Goal: Navigation & Orientation: Find specific page/section

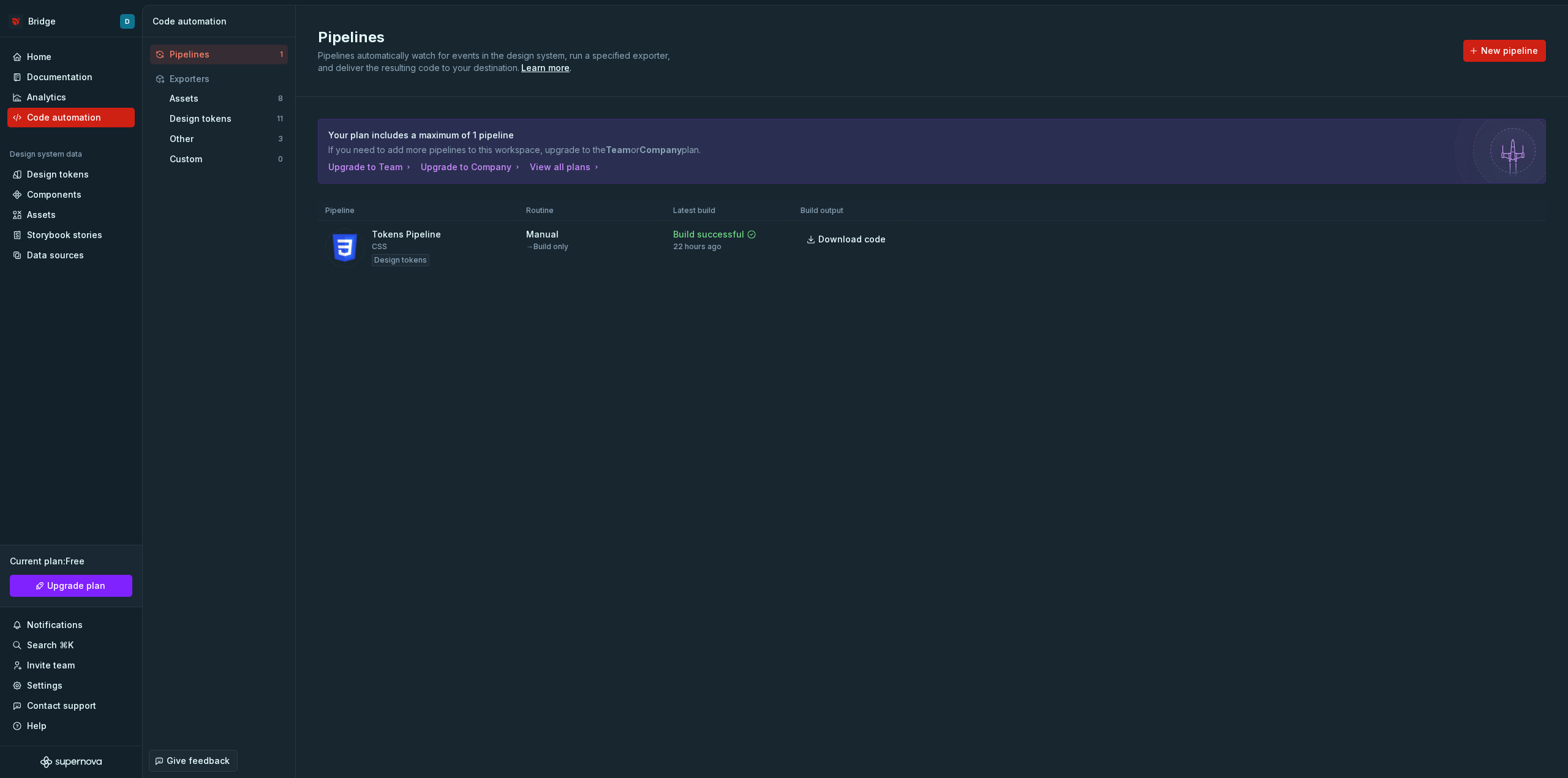
click at [255, 51] on div "Pipelines" at bounding box center [224, 54] width 110 height 12
click at [127, 18] on html "Bridge D Home Documentation Analytics Code automation Design system data Design…" at bounding box center [784, 389] width 1568 height 778
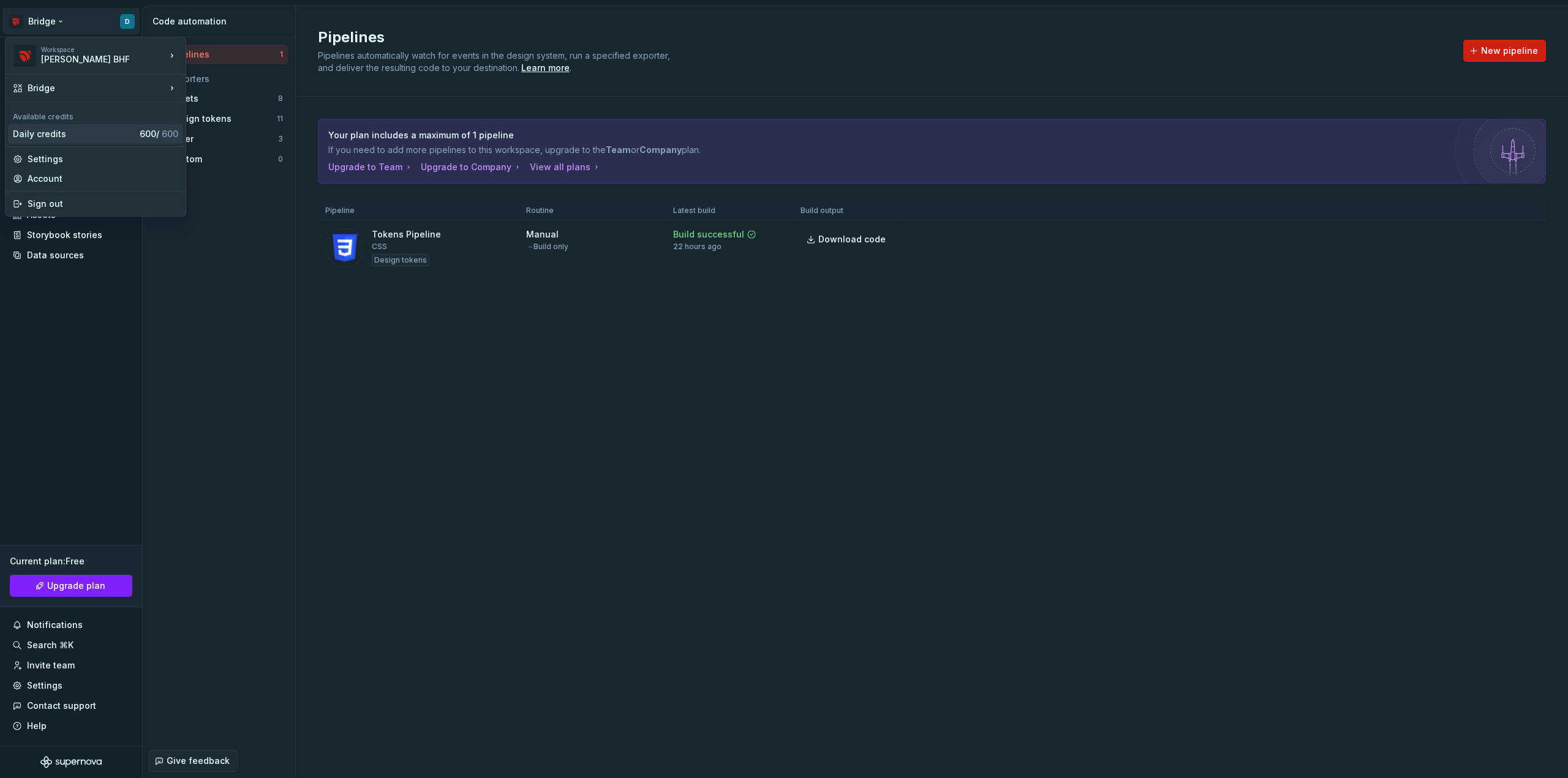
click at [76, 135] on div "Daily credits" at bounding box center [73, 134] width 122 height 12
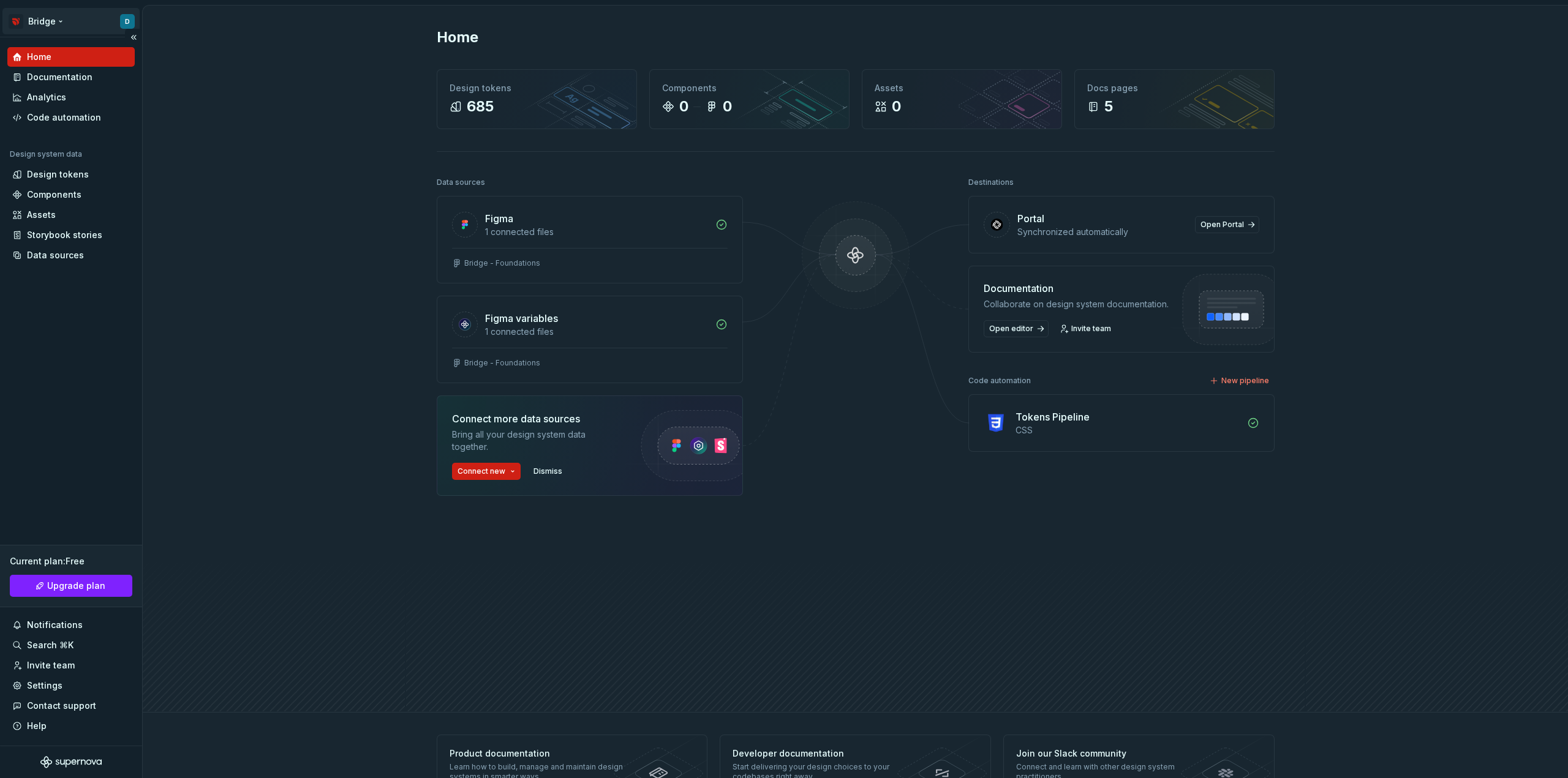
click at [114, 25] on html "Bridge D Home Documentation Analytics Code automation Design system data Design…" at bounding box center [784, 389] width 1568 height 778
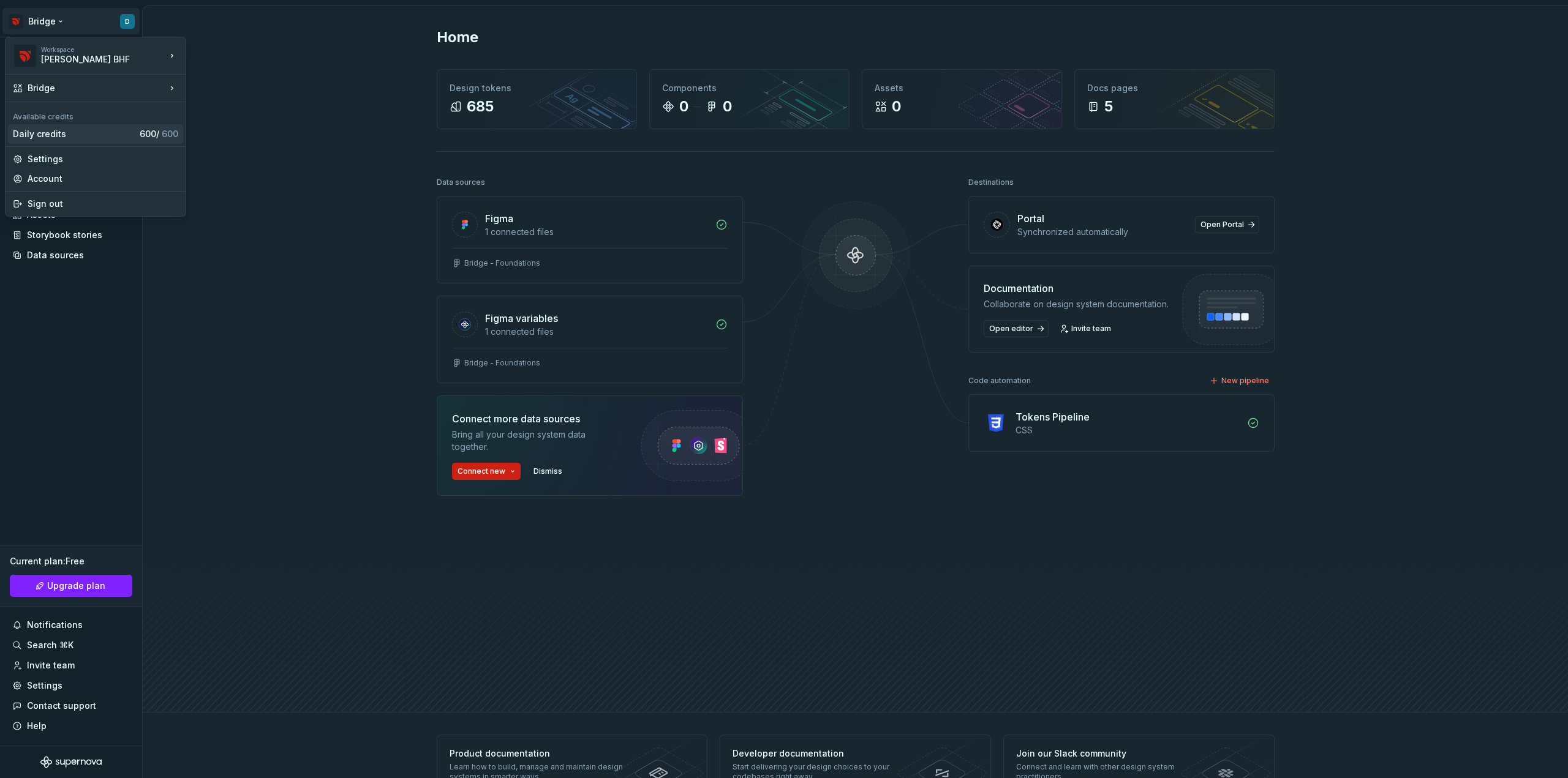
click at [71, 137] on div "Daily credits" at bounding box center [73, 134] width 122 height 12
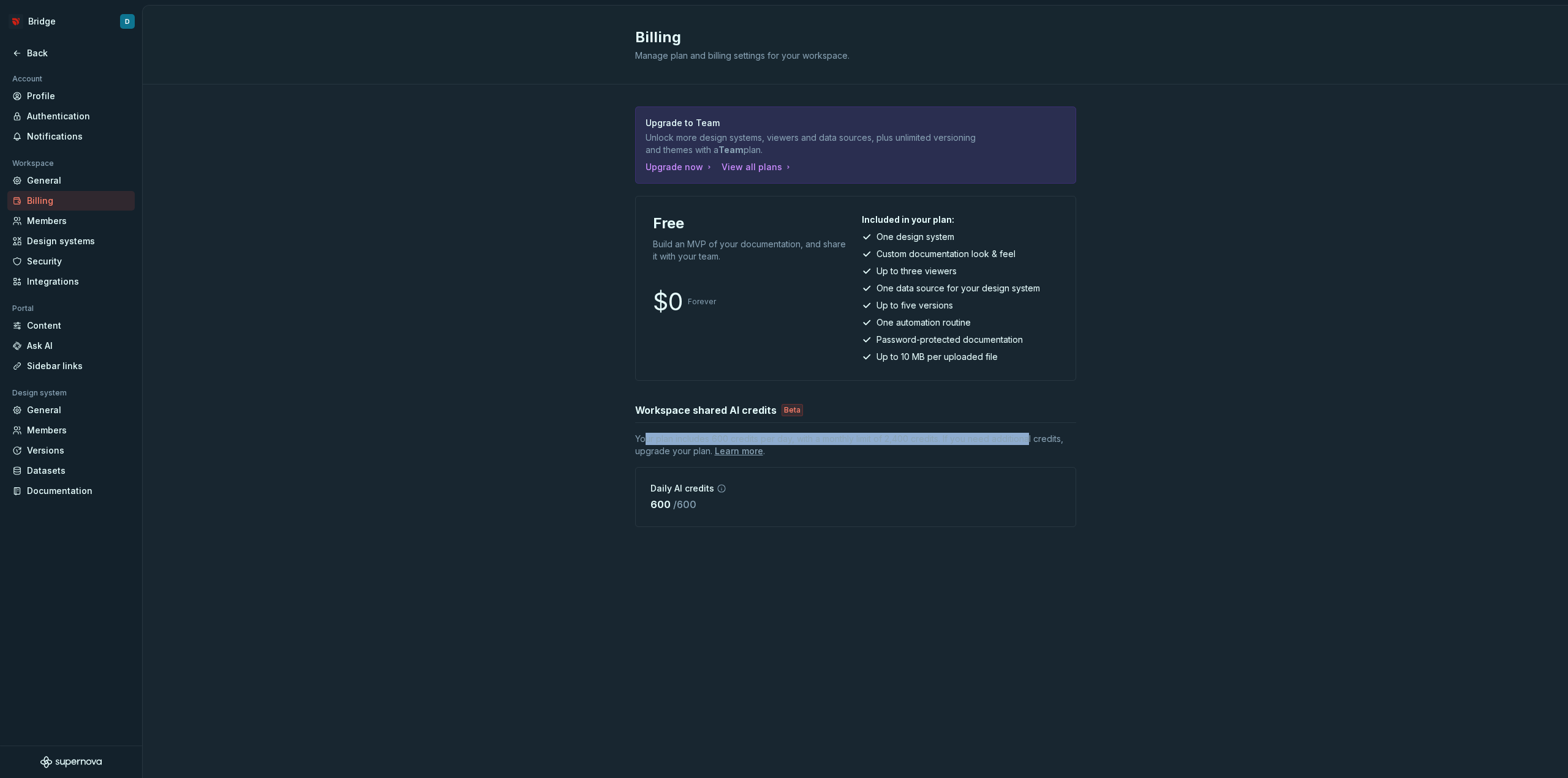
drag, startPoint x: 646, startPoint y: 441, endPoint x: 1031, endPoint y: 441, distance: 385.0
click at [1031, 441] on span "Your plan includes 600 credits per day, with a monthly limit of 2,400 credits. …" at bounding box center [856, 446] width 441 height 25
click at [58, 262] on div "Security" at bounding box center [78, 262] width 103 height 12
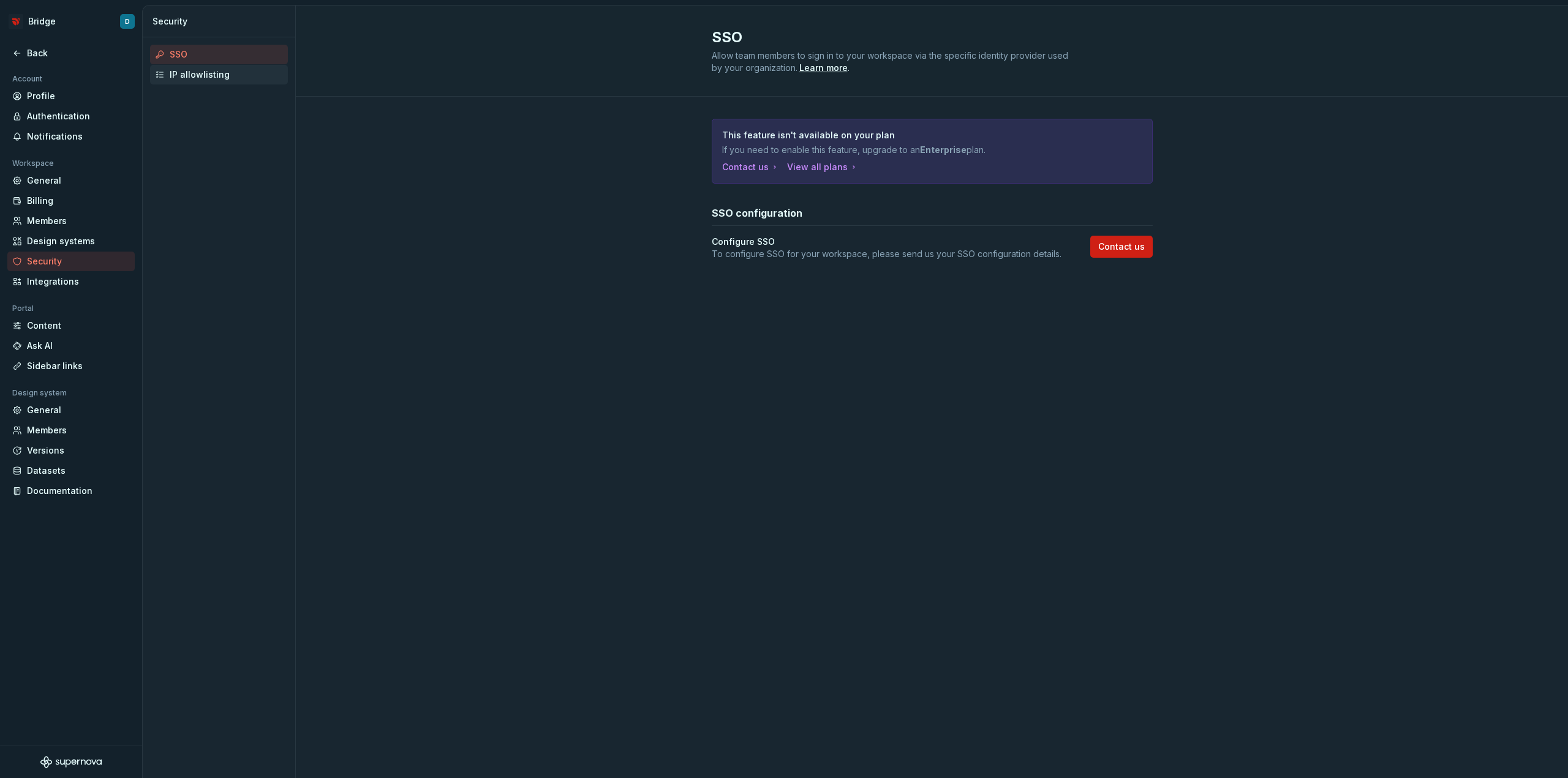
click at [219, 79] on div "IP allowlisting" at bounding box center [226, 75] width 113 height 12
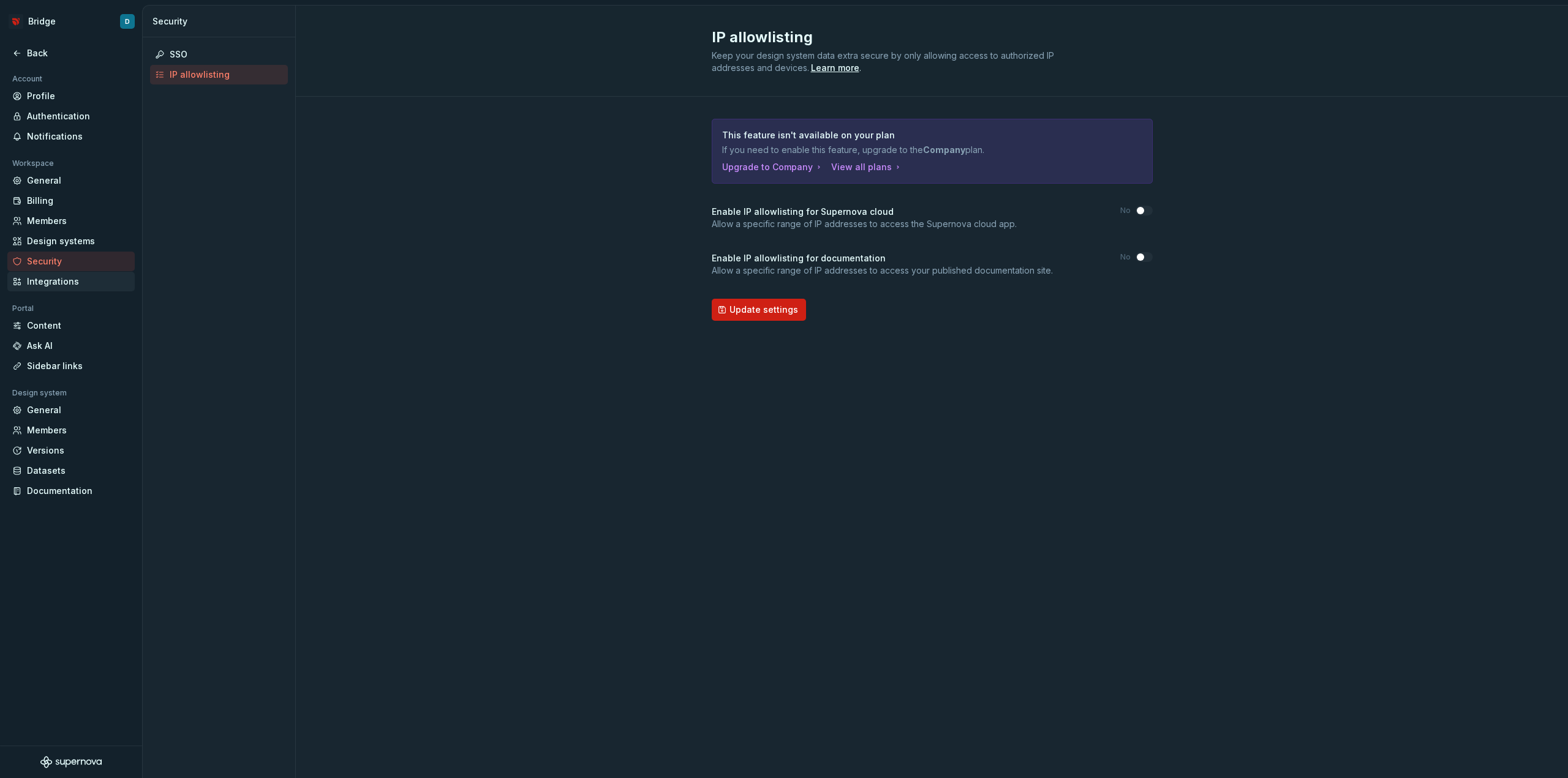
click at [80, 286] on div "Integrations" at bounding box center [78, 282] width 103 height 12
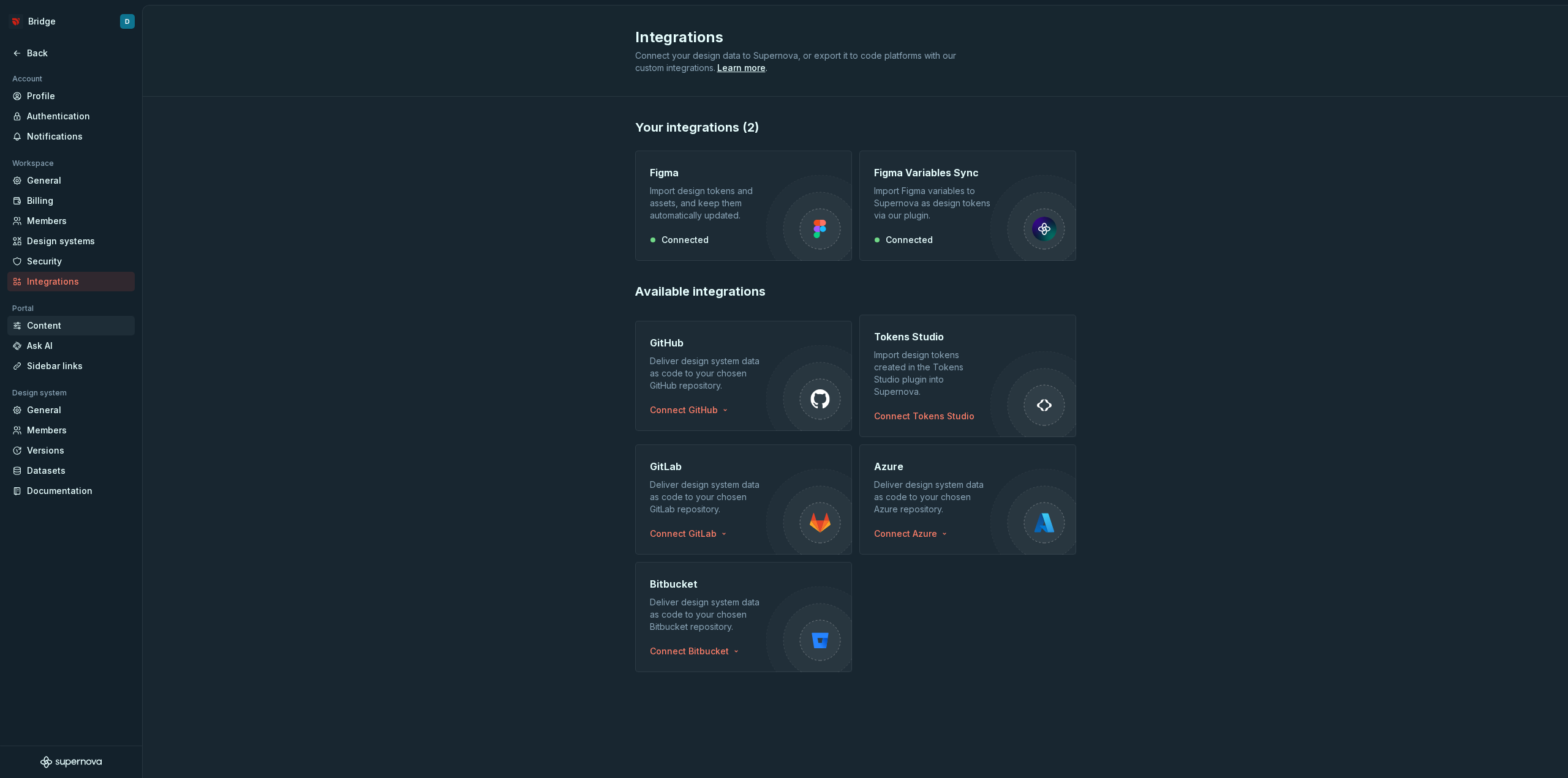
click at [65, 325] on div "Content" at bounding box center [78, 326] width 103 height 12
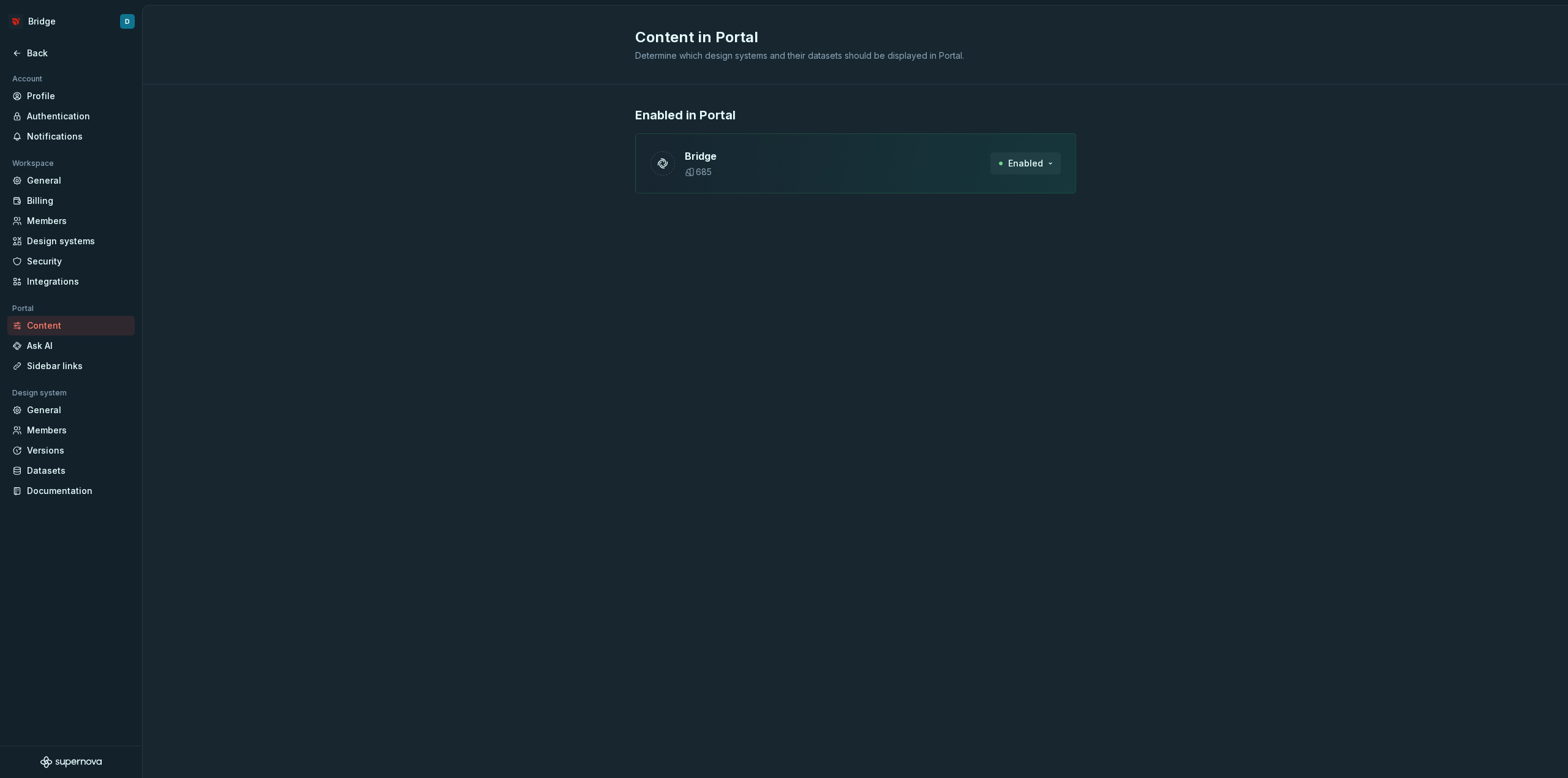
click at [1035, 167] on span "Enabled" at bounding box center [1026, 163] width 35 height 12
click at [637, 266] on div "Content in Portal Determine which design systems and their datasets should be d…" at bounding box center [855, 392] width 1425 height 773
click at [67, 344] on div "Ask AI" at bounding box center [78, 346] width 103 height 12
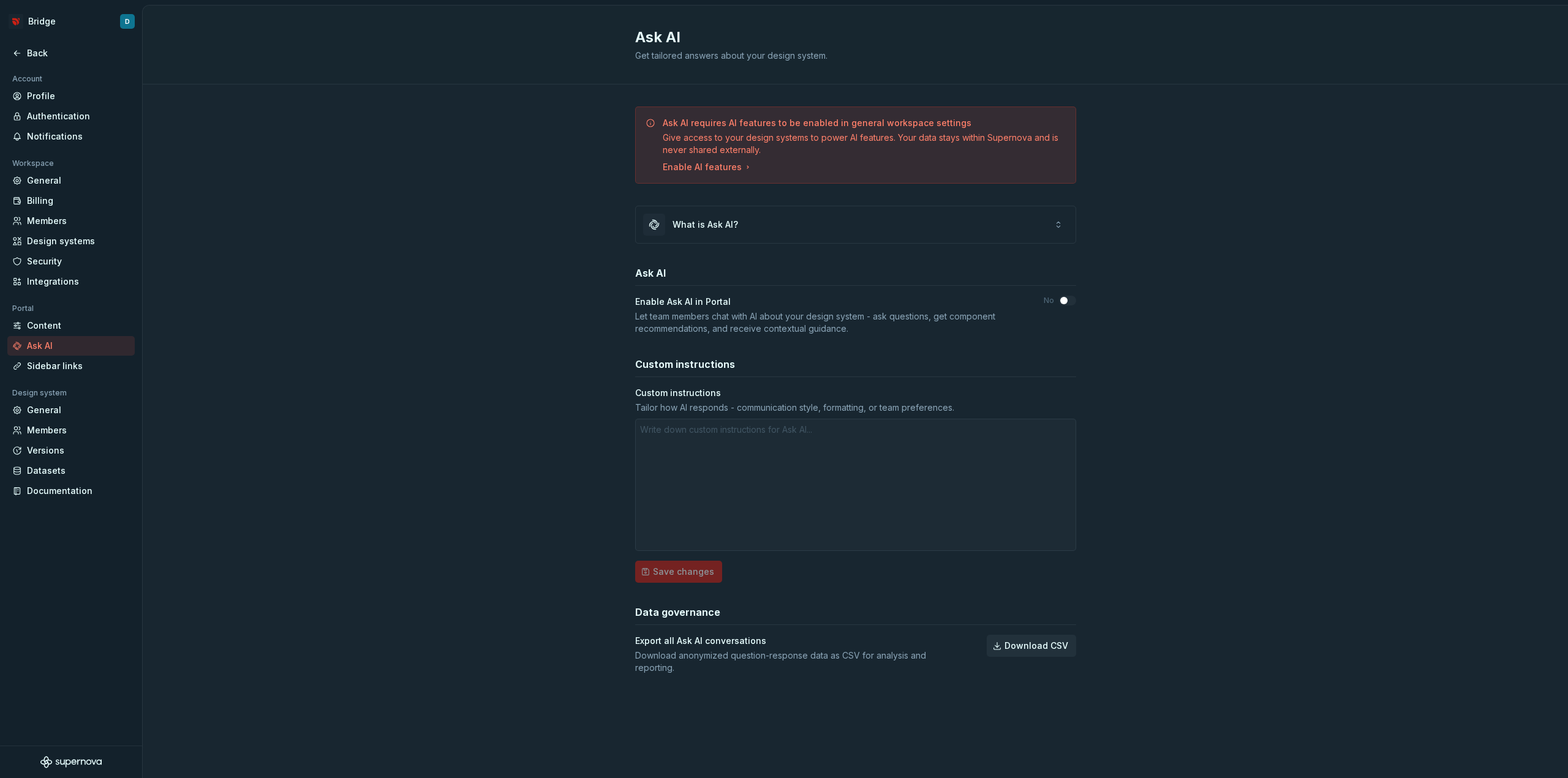
click at [708, 454] on div at bounding box center [856, 485] width 441 height 132
click at [75, 177] on div "General" at bounding box center [78, 180] width 103 height 12
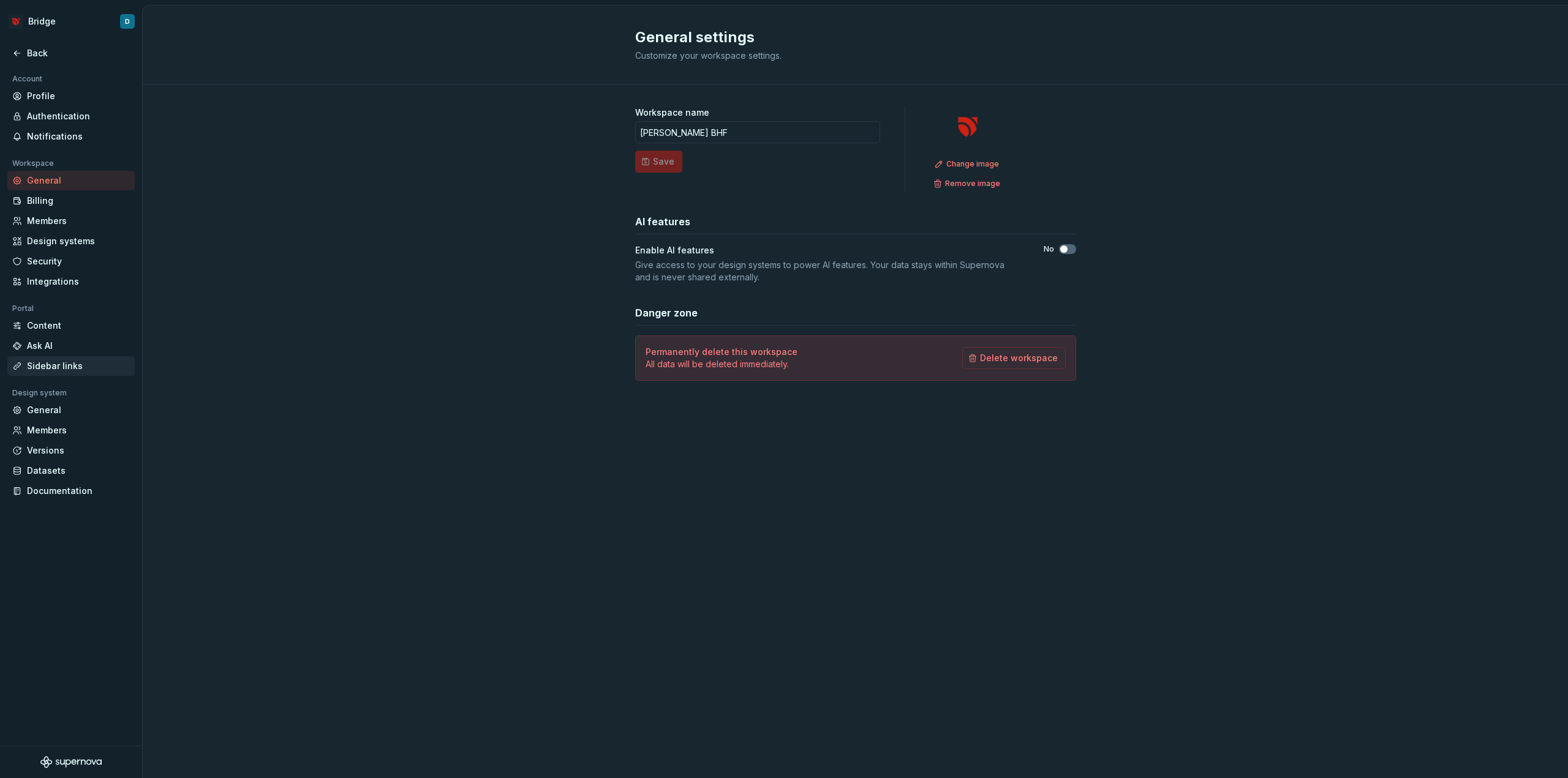
click at [71, 367] on div "Sidebar links" at bounding box center [78, 366] width 103 height 12
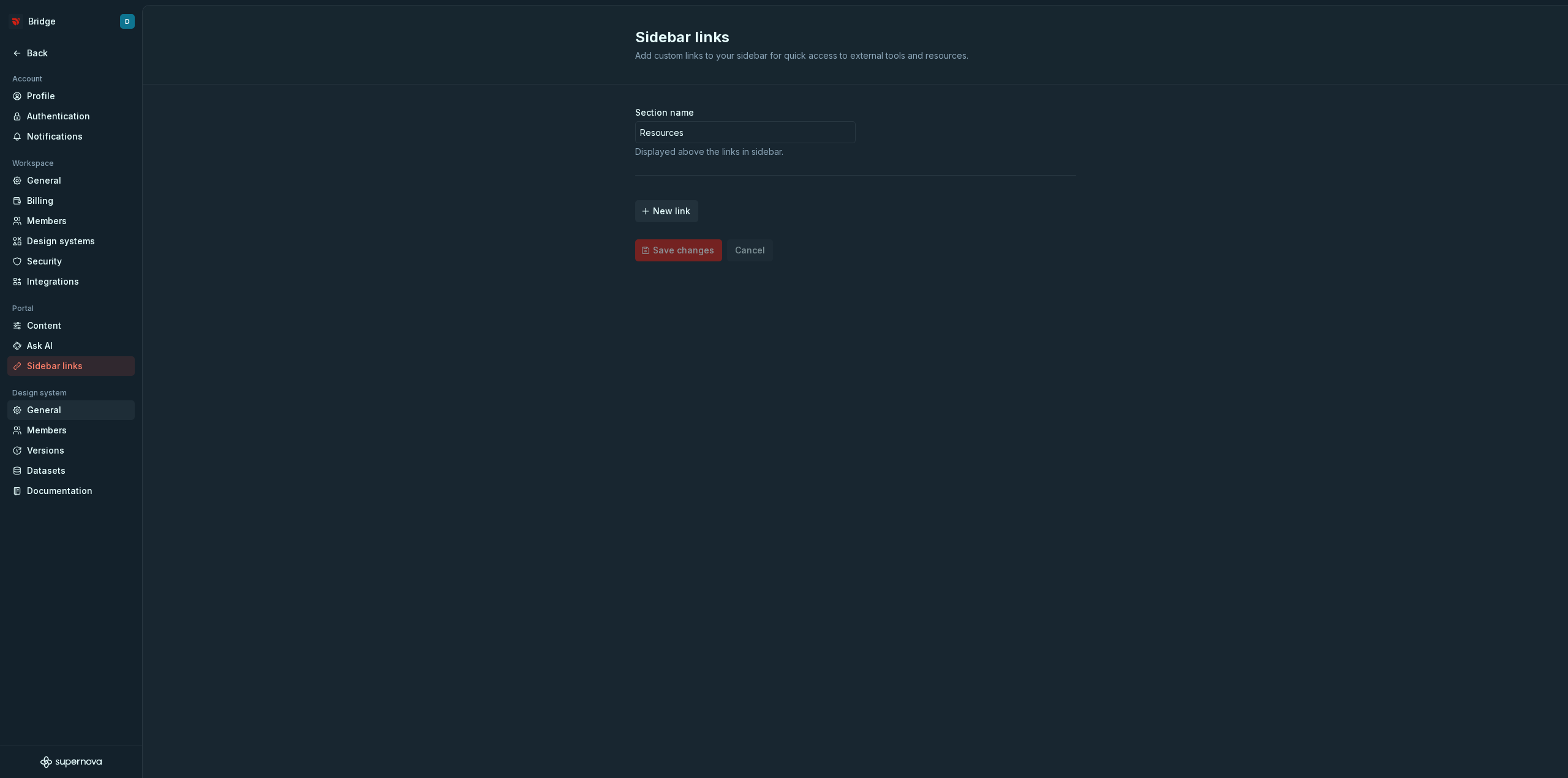
click at [58, 417] on div "General" at bounding box center [78, 410] width 103 height 12
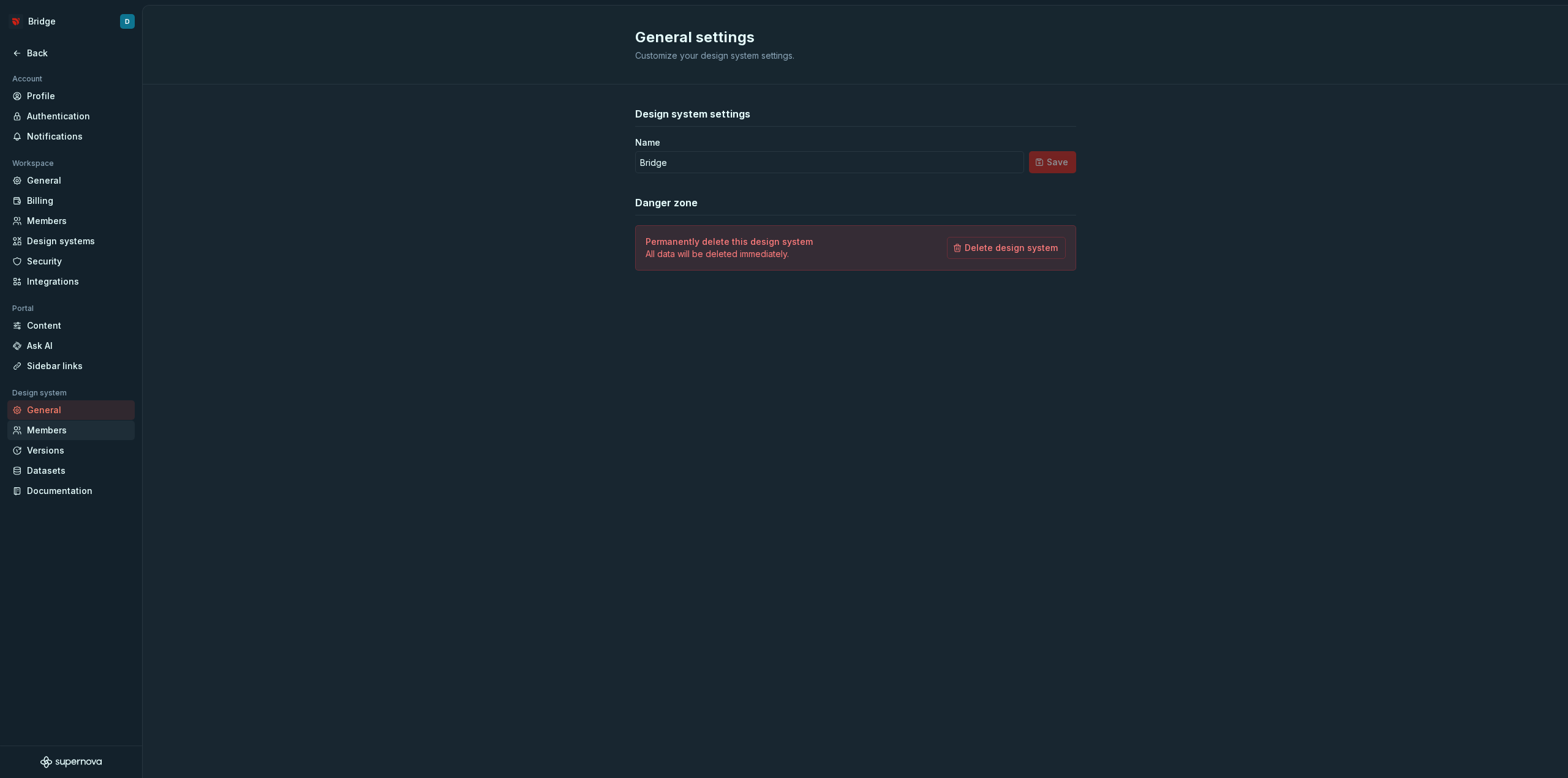
click at [52, 431] on div "Members" at bounding box center [78, 430] width 103 height 12
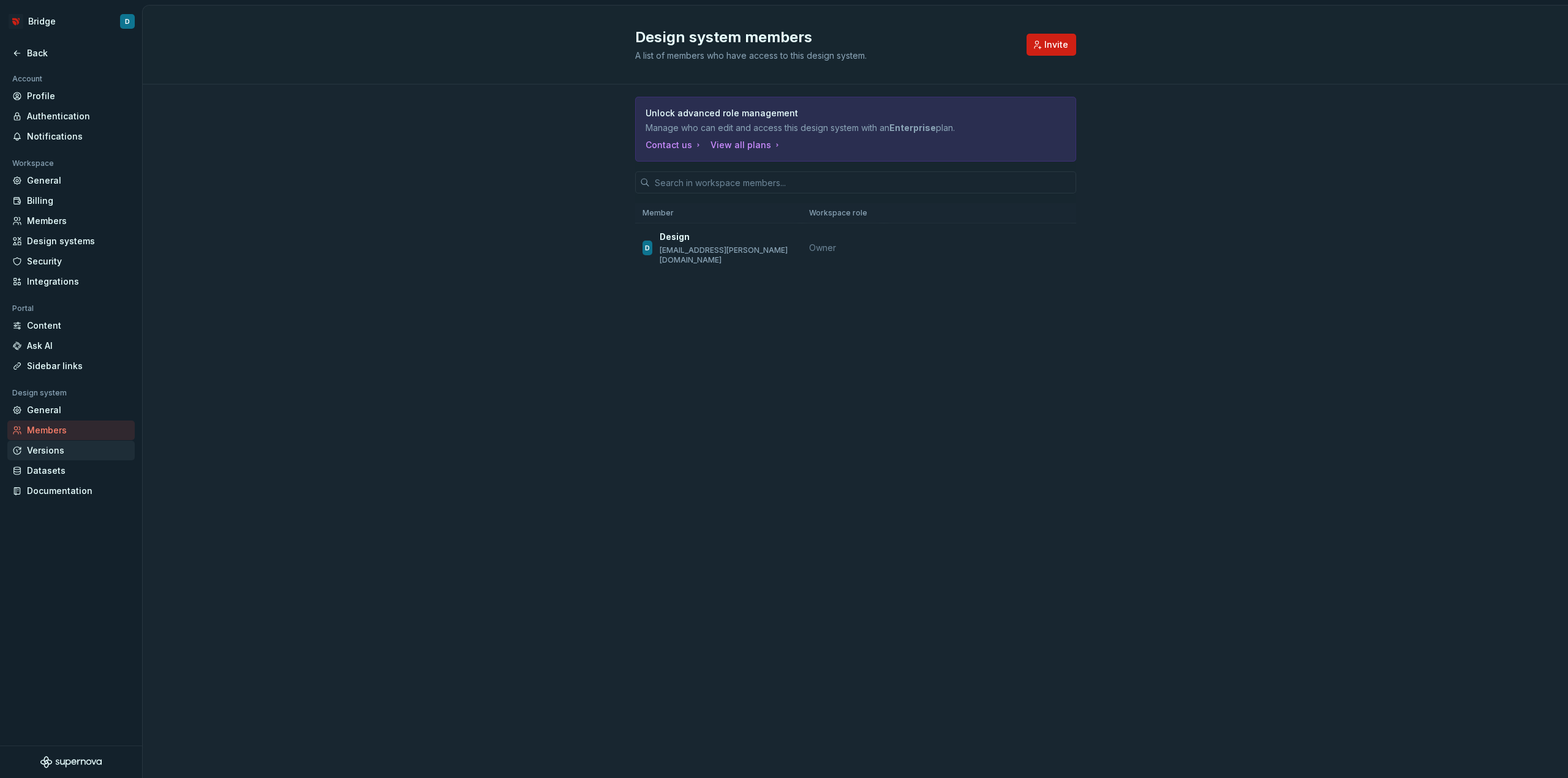
click at [52, 452] on div "Versions" at bounding box center [78, 450] width 103 height 12
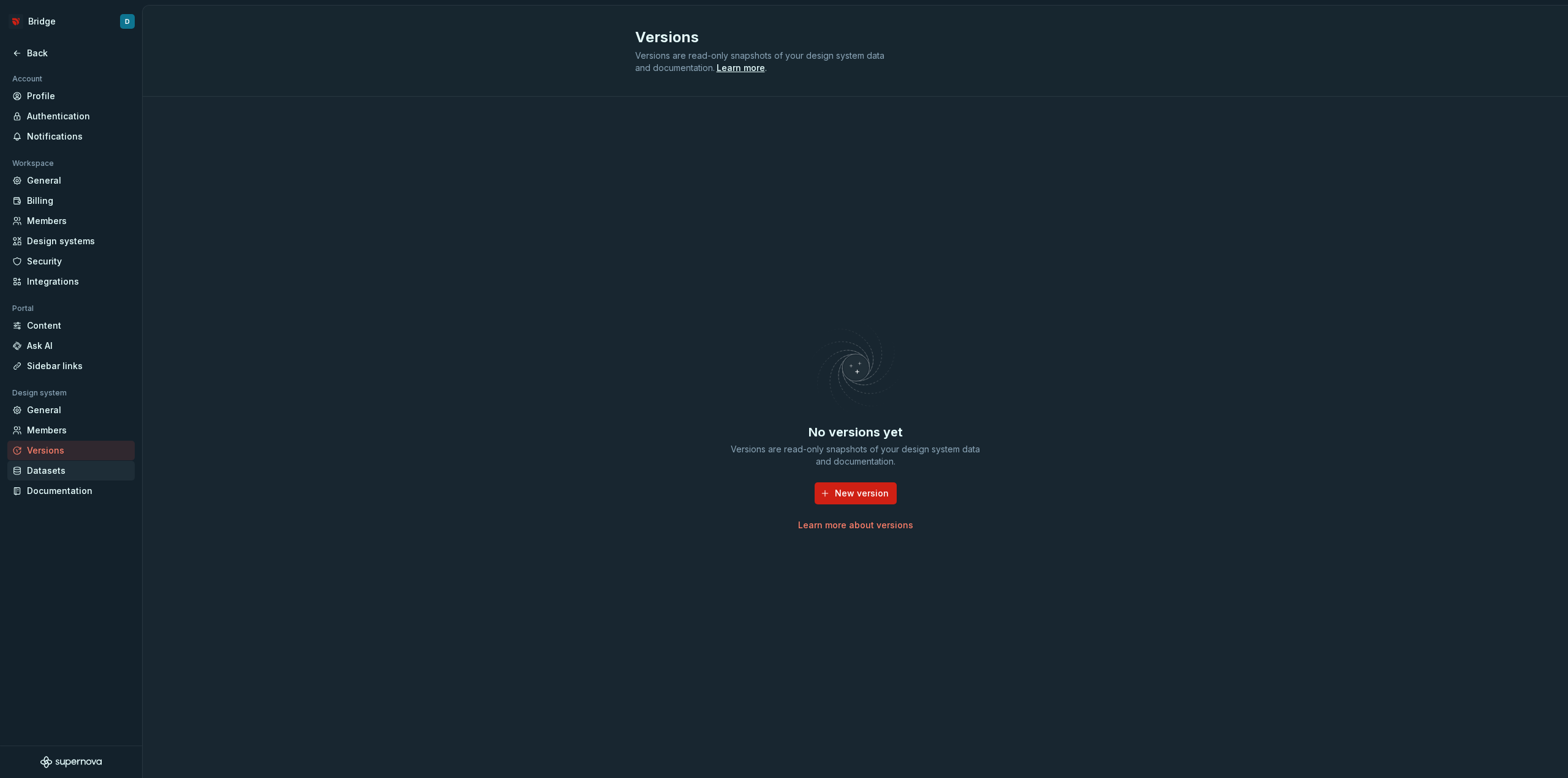
click at [57, 471] on div "Datasets" at bounding box center [78, 470] width 103 height 12
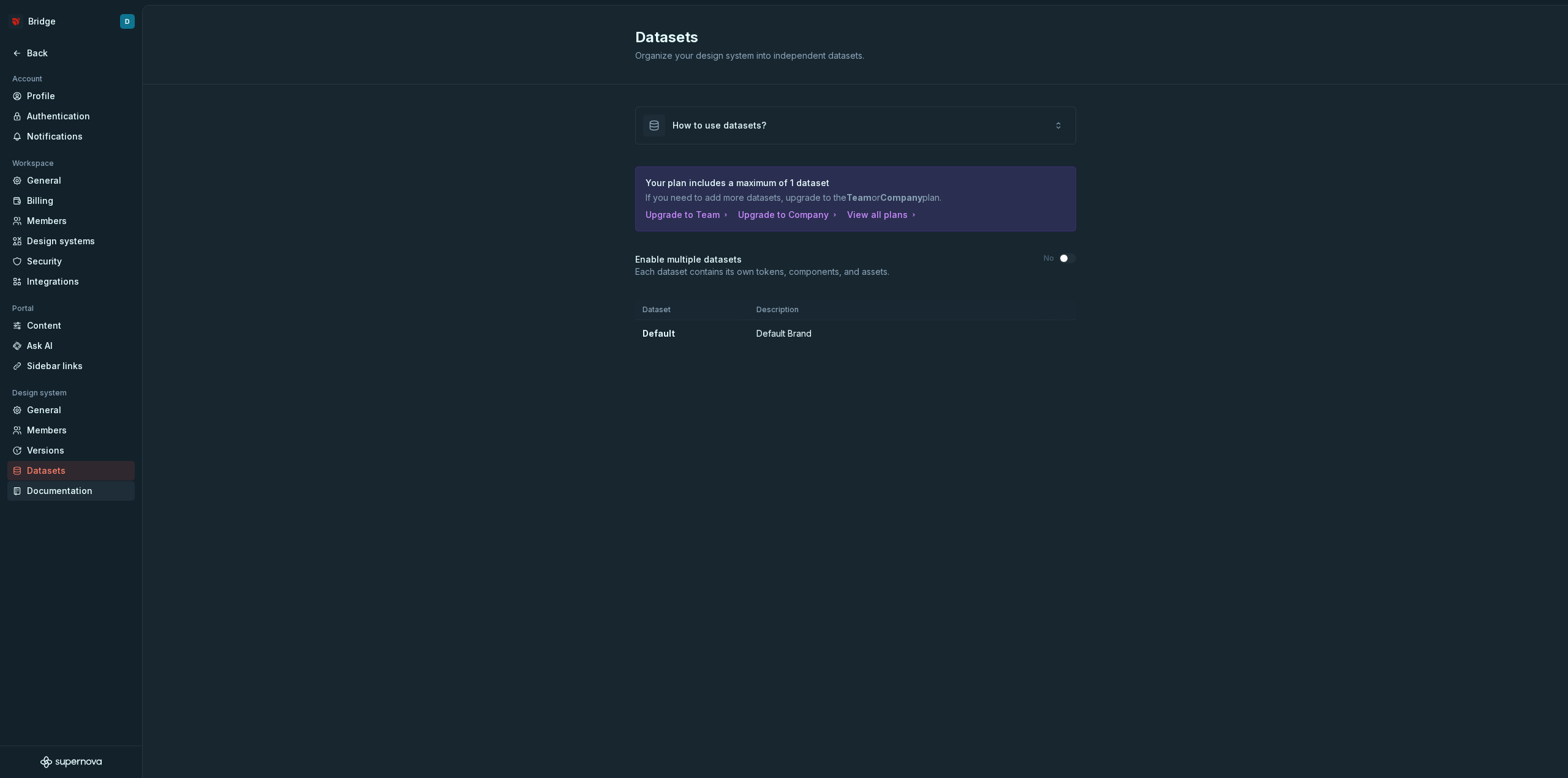
click at [55, 492] on div "Documentation" at bounding box center [78, 491] width 103 height 12
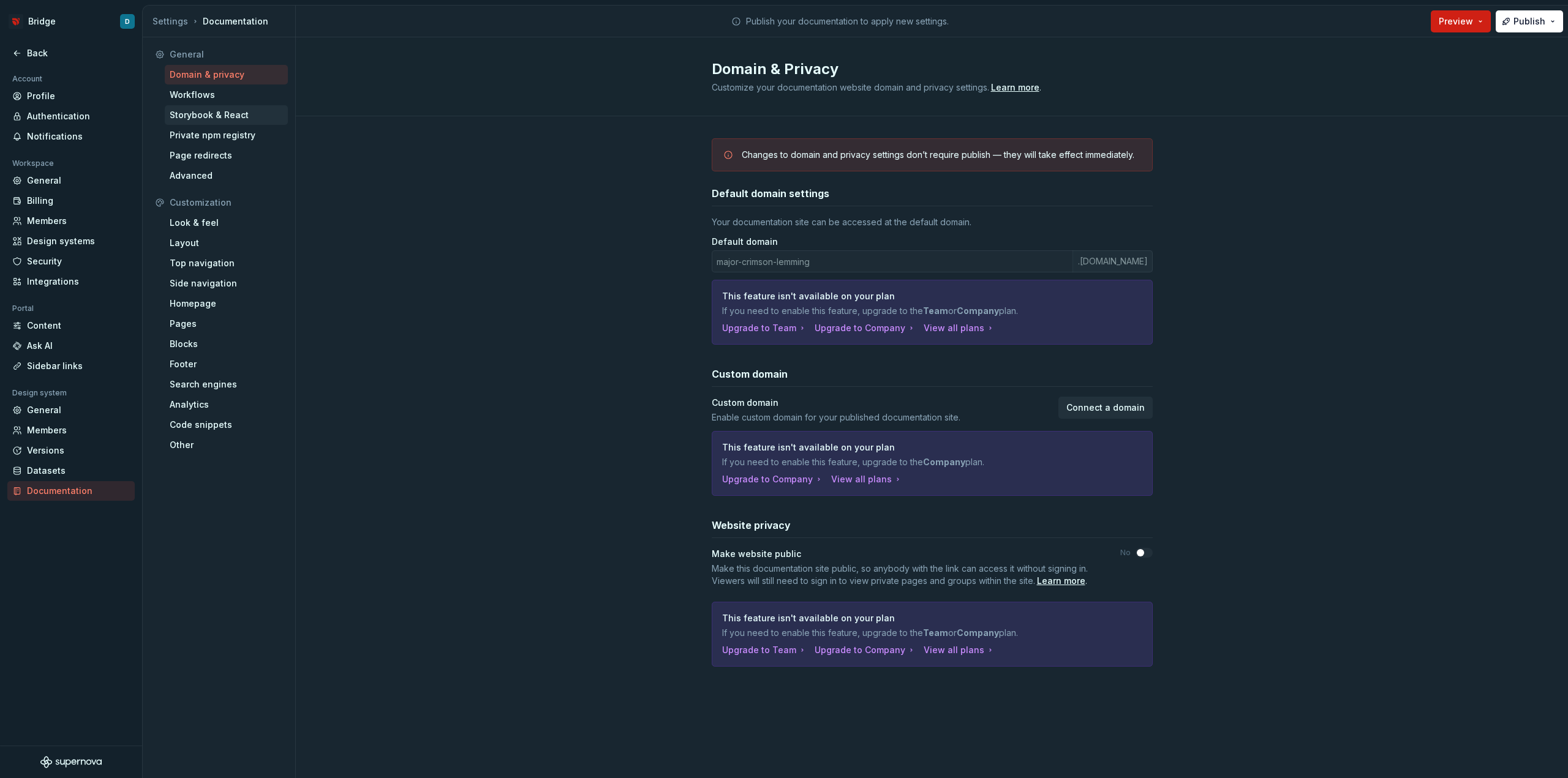
click at [212, 123] on div "Storybook & React" at bounding box center [226, 115] width 123 height 19
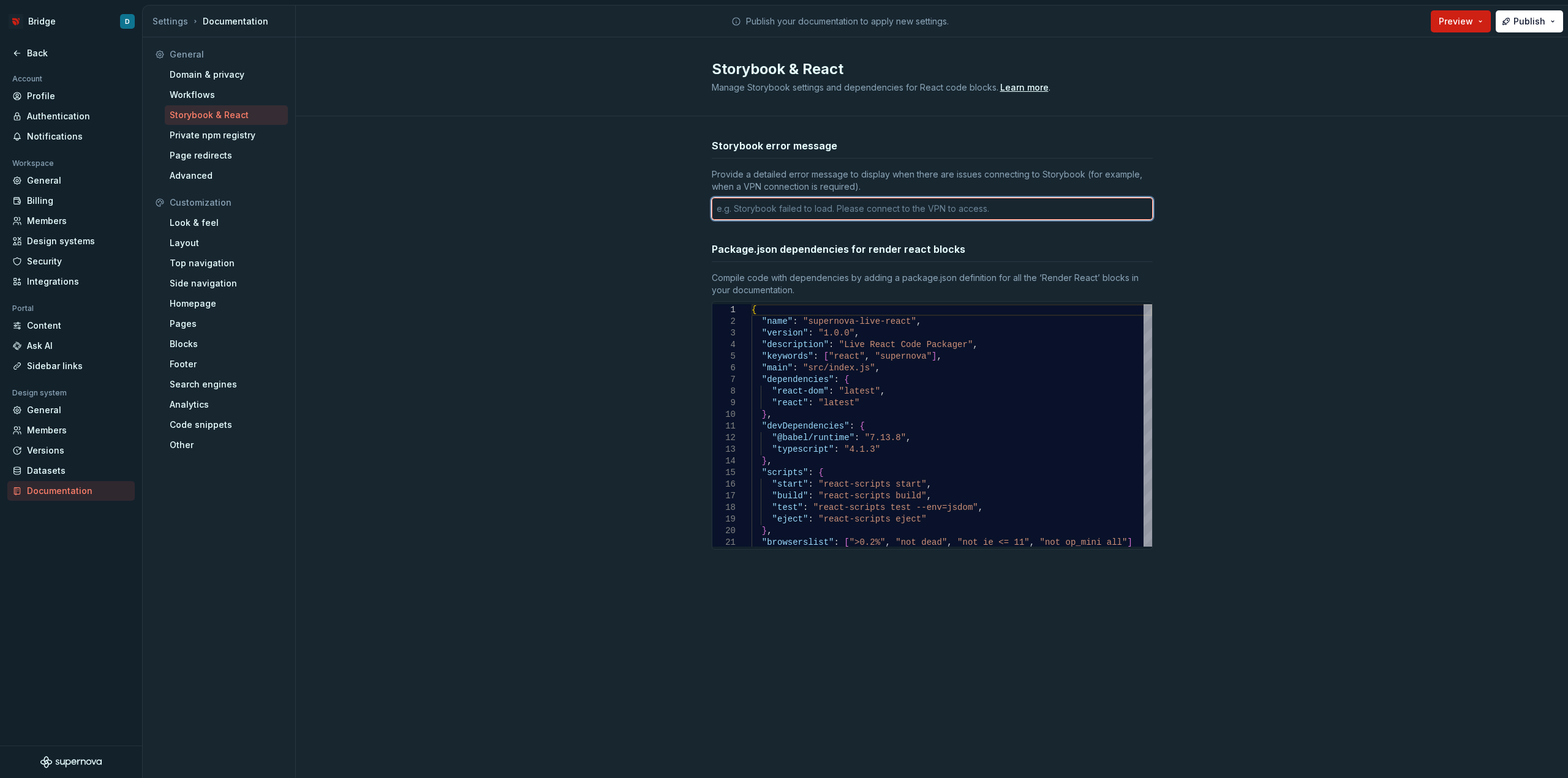
click at [785, 210] on textarea at bounding box center [933, 208] width 441 height 22
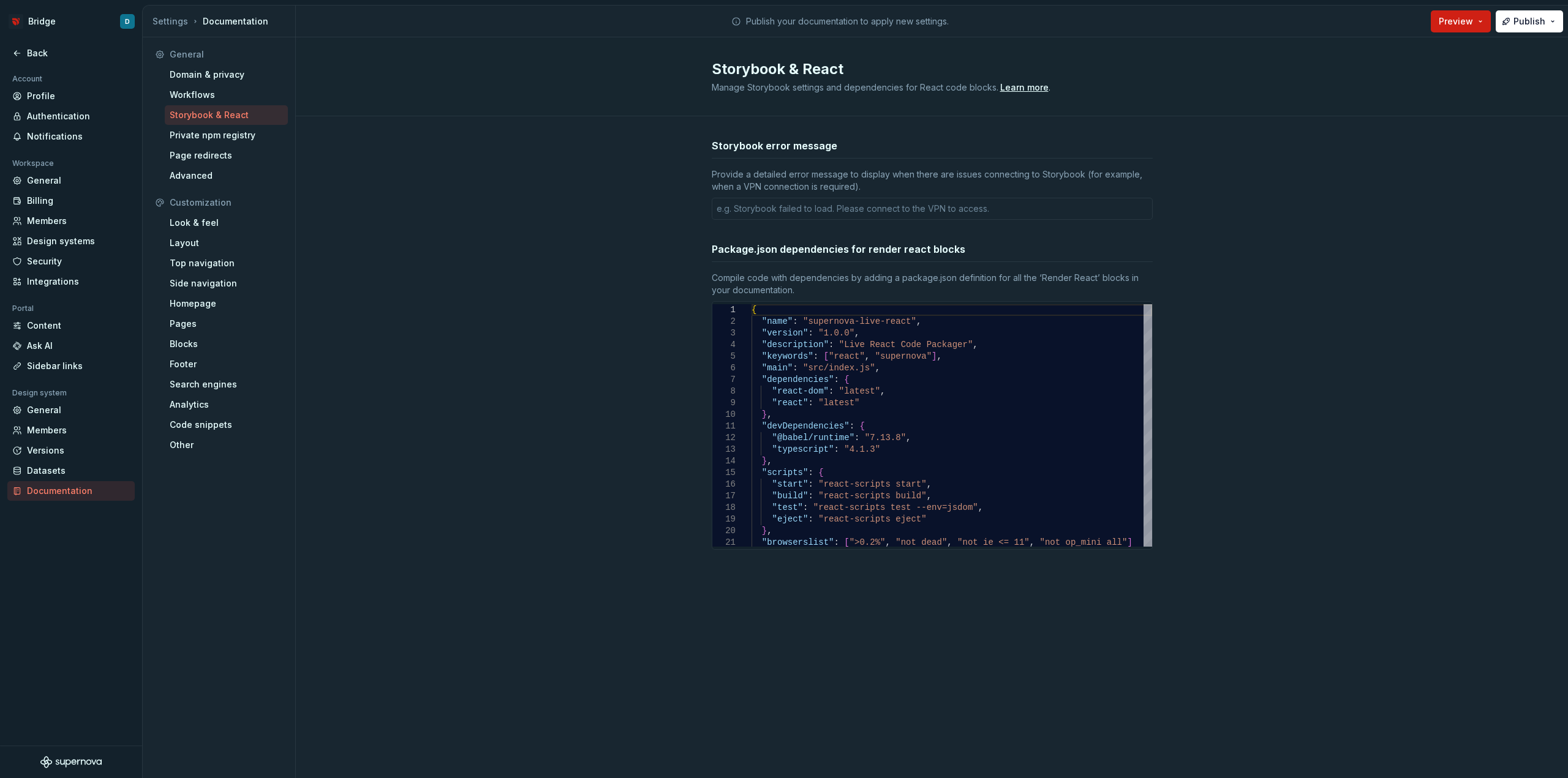
click at [744, 184] on div "Provide a detailed error message to display when there are issues connecting to…" at bounding box center [933, 181] width 441 height 25
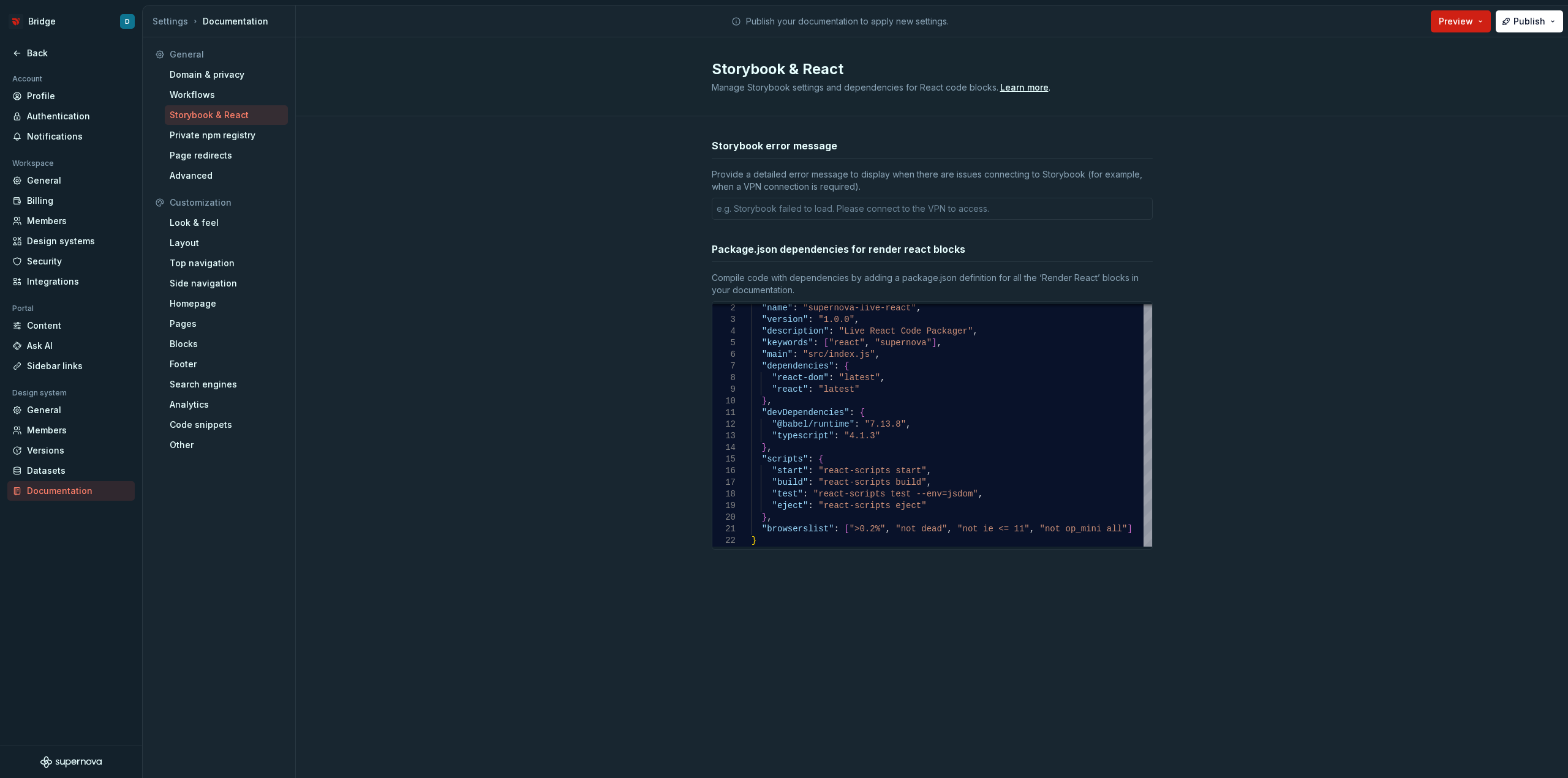
type textarea "*"
click at [218, 133] on div "Private npm registry" at bounding box center [226, 135] width 113 height 12
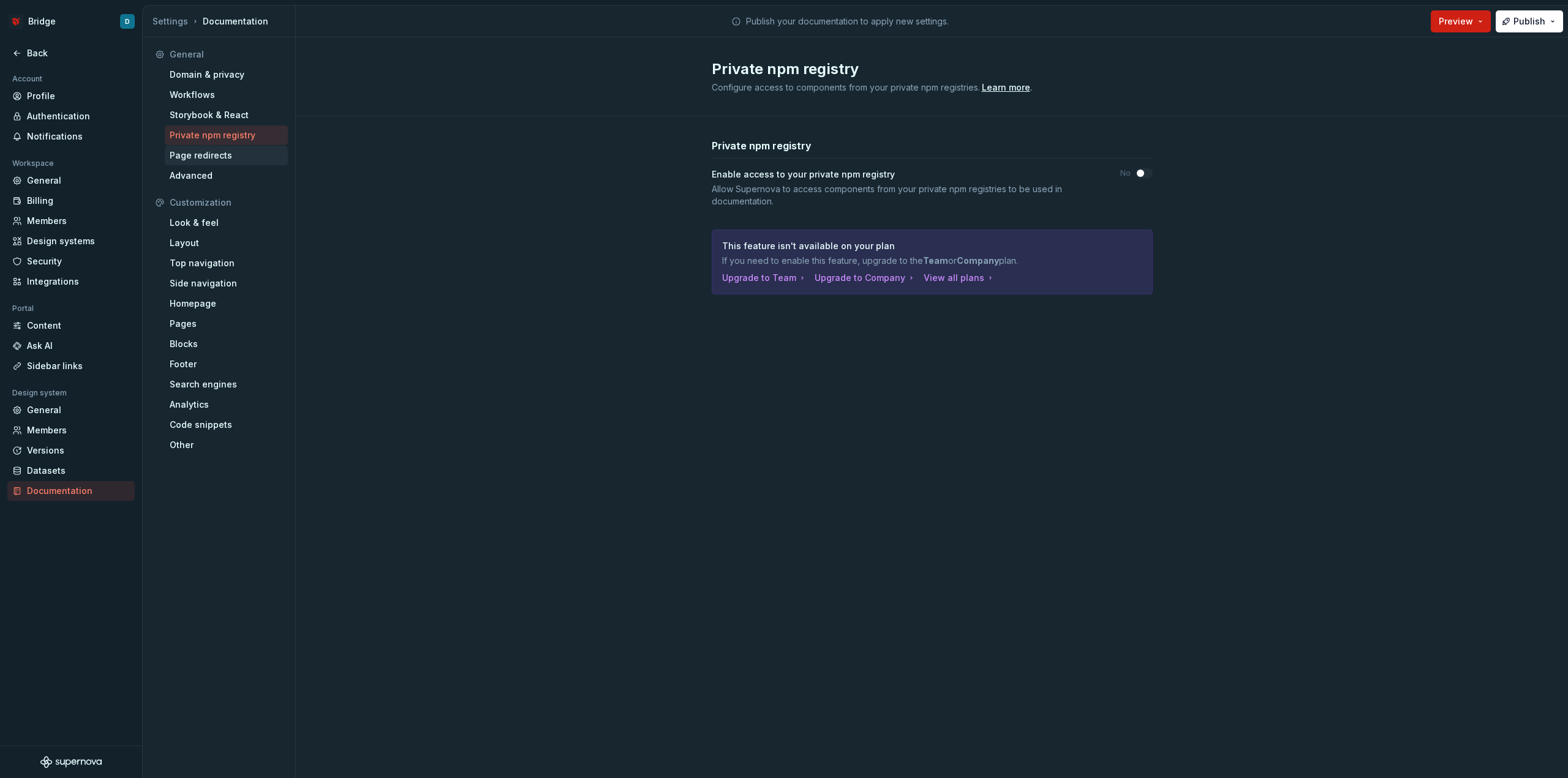
click at [211, 153] on div "Page redirects" at bounding box center [226, 155] width 113 height 12
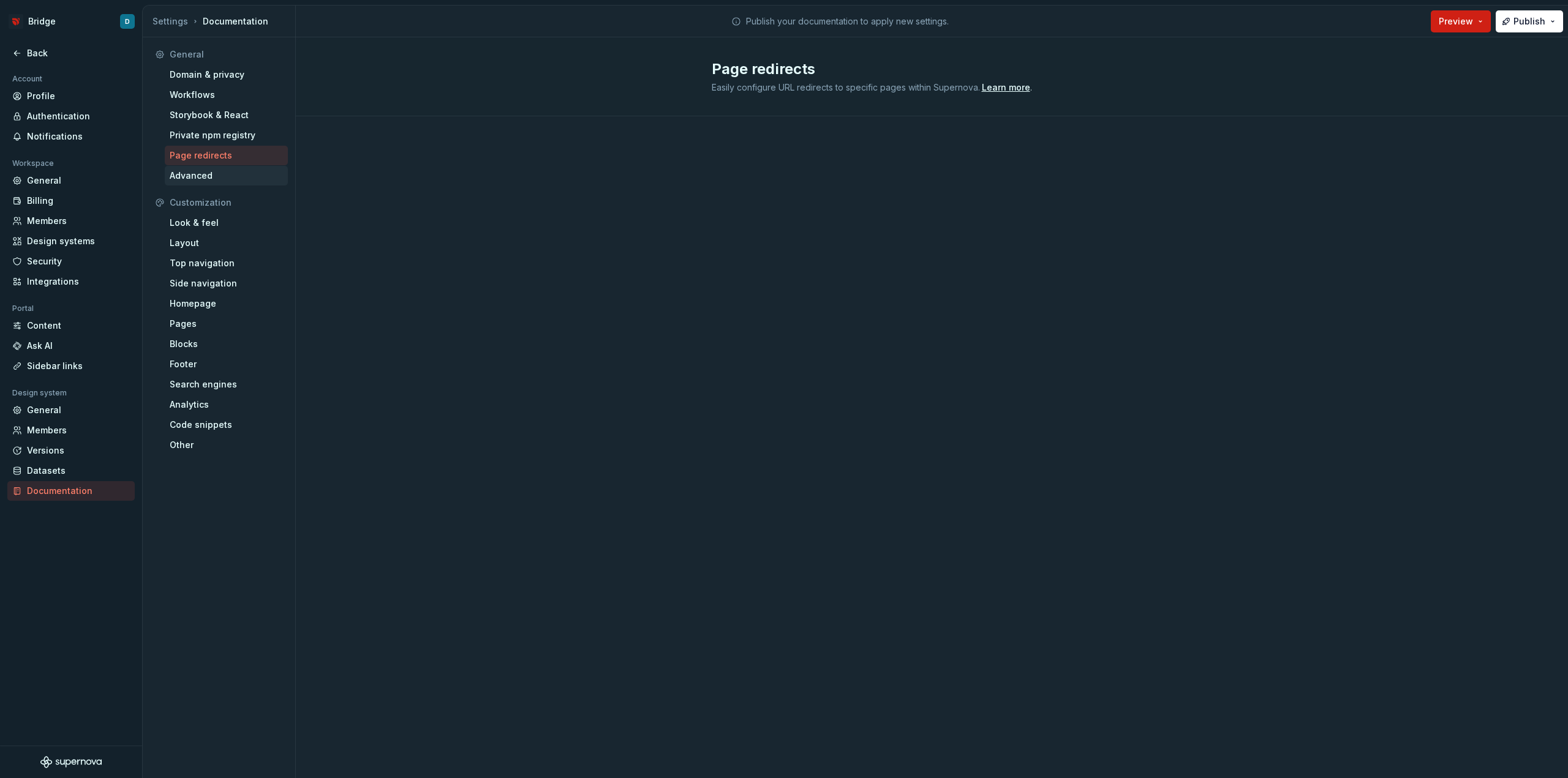
click at [197, 181] on div "Advanced" at bounding box center [226, 175] width 113 height 12
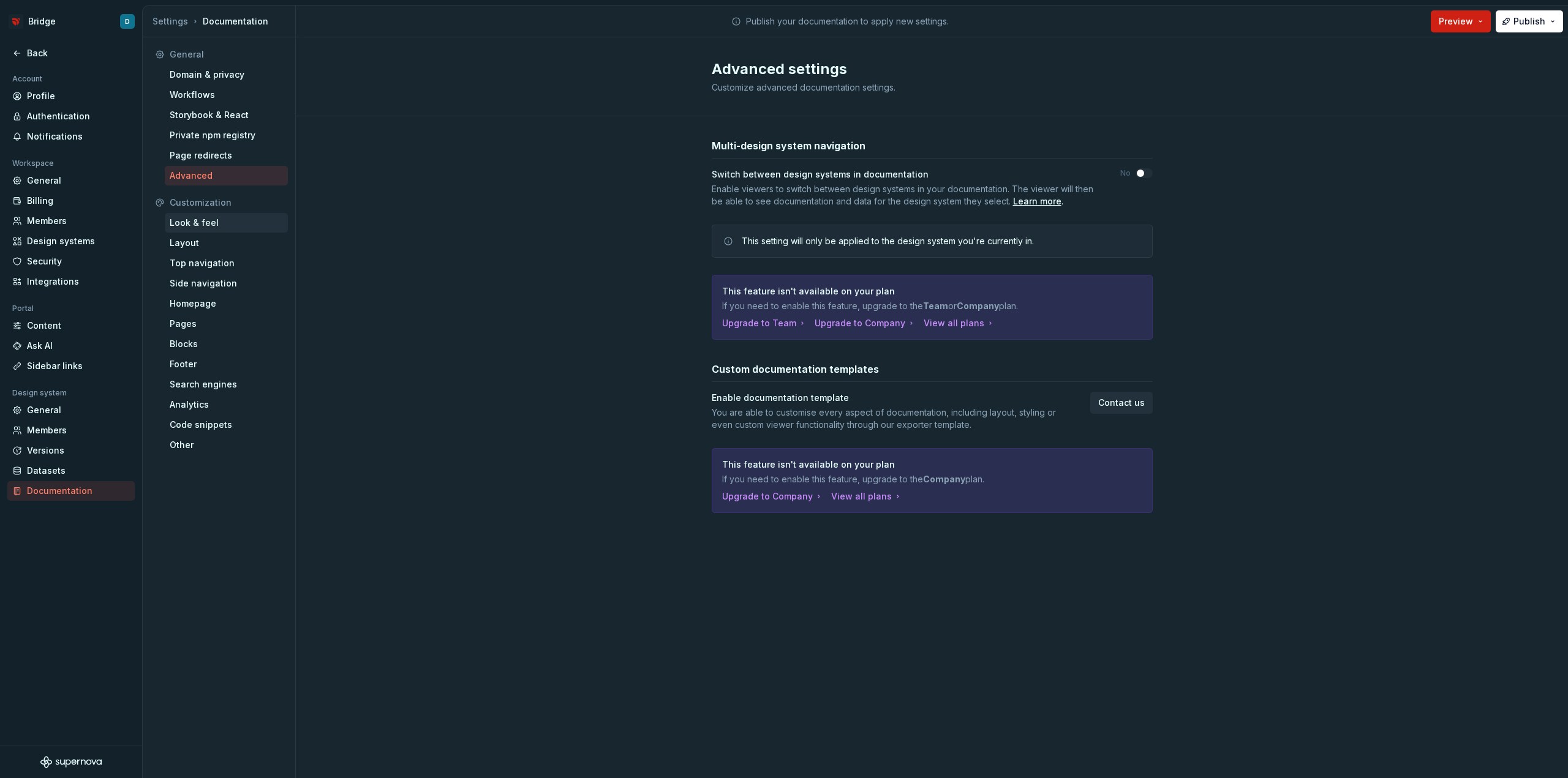
click at [249, 226] on div "Look & feel" at bounding box center [226, 222] width 113 height 12
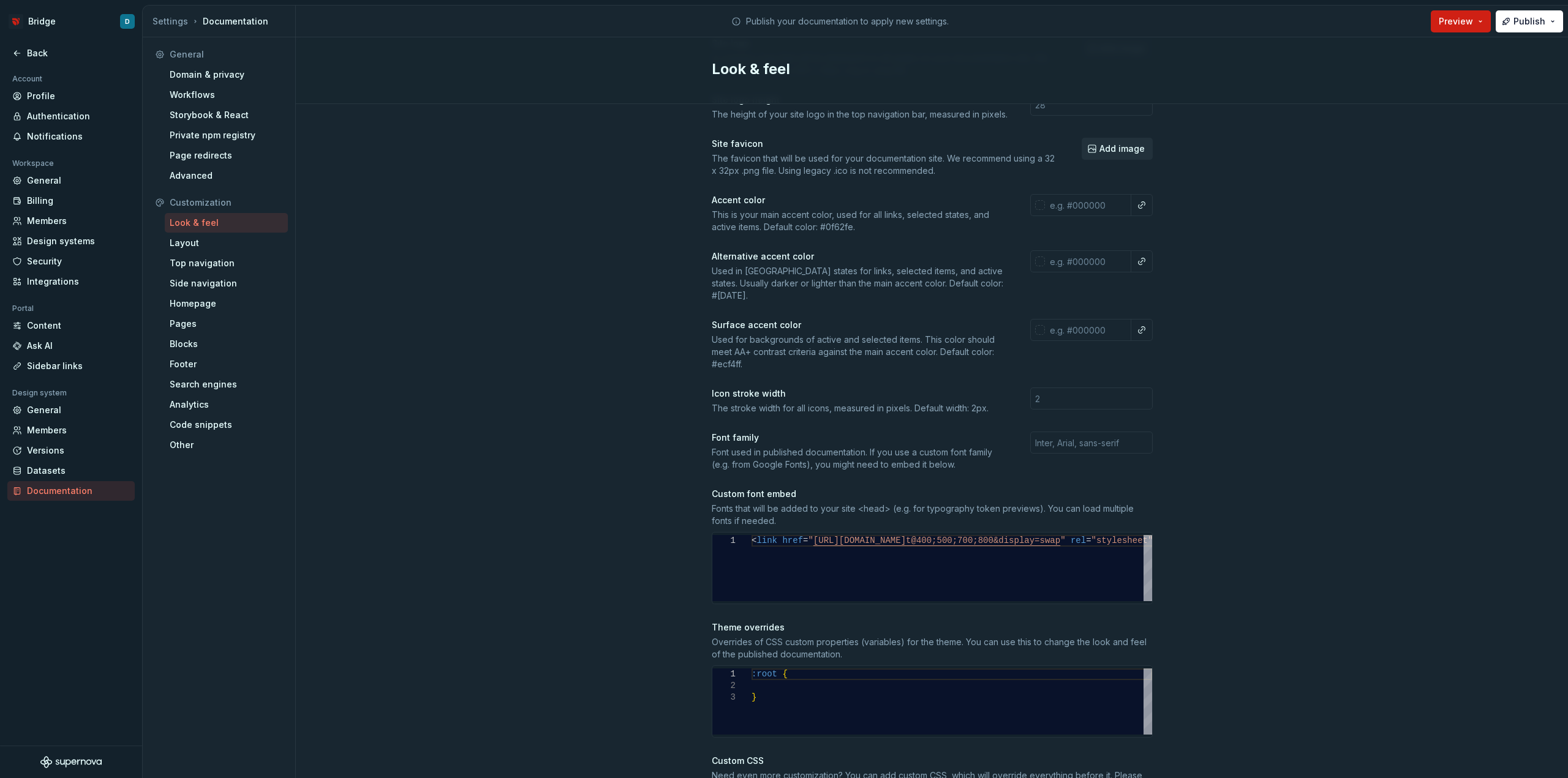
scroll to position [211, 0]
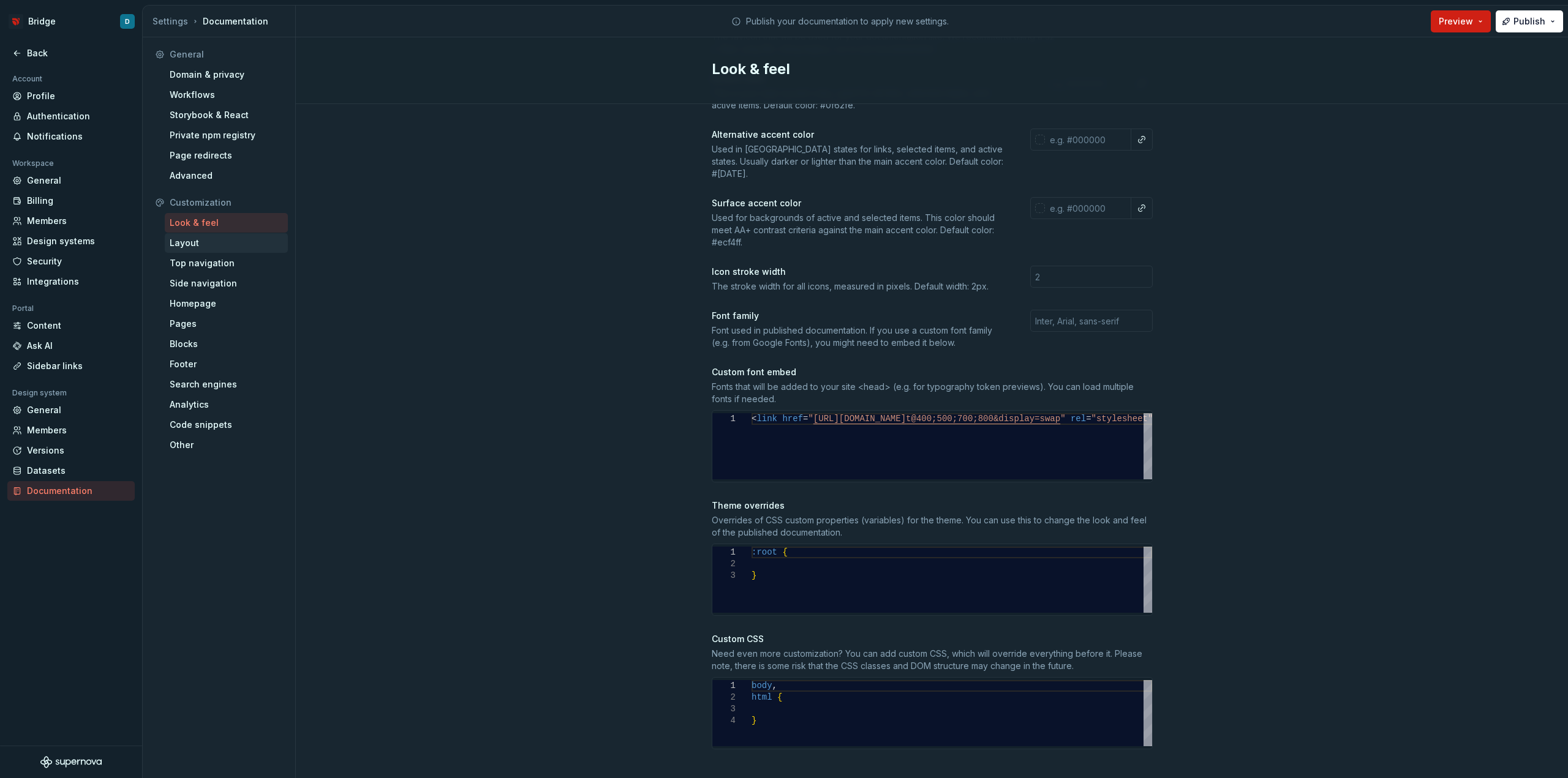
click at [187, 241] on div "Layout" at bounding box center [226, 242] width 113 height 12
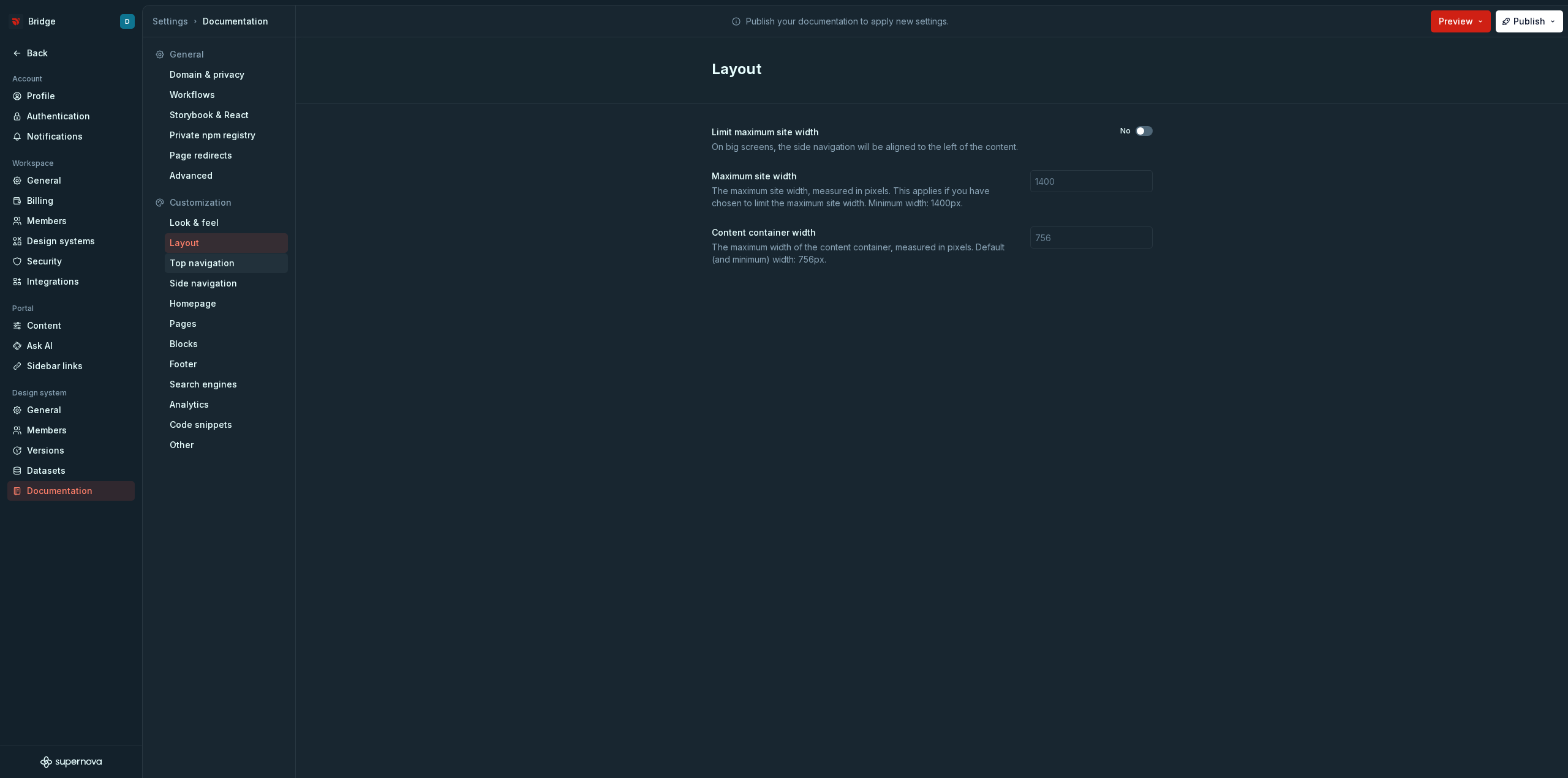
click at [226, 270] on div "Top navigation" at bounding box center [226, 263] width 123 height 19
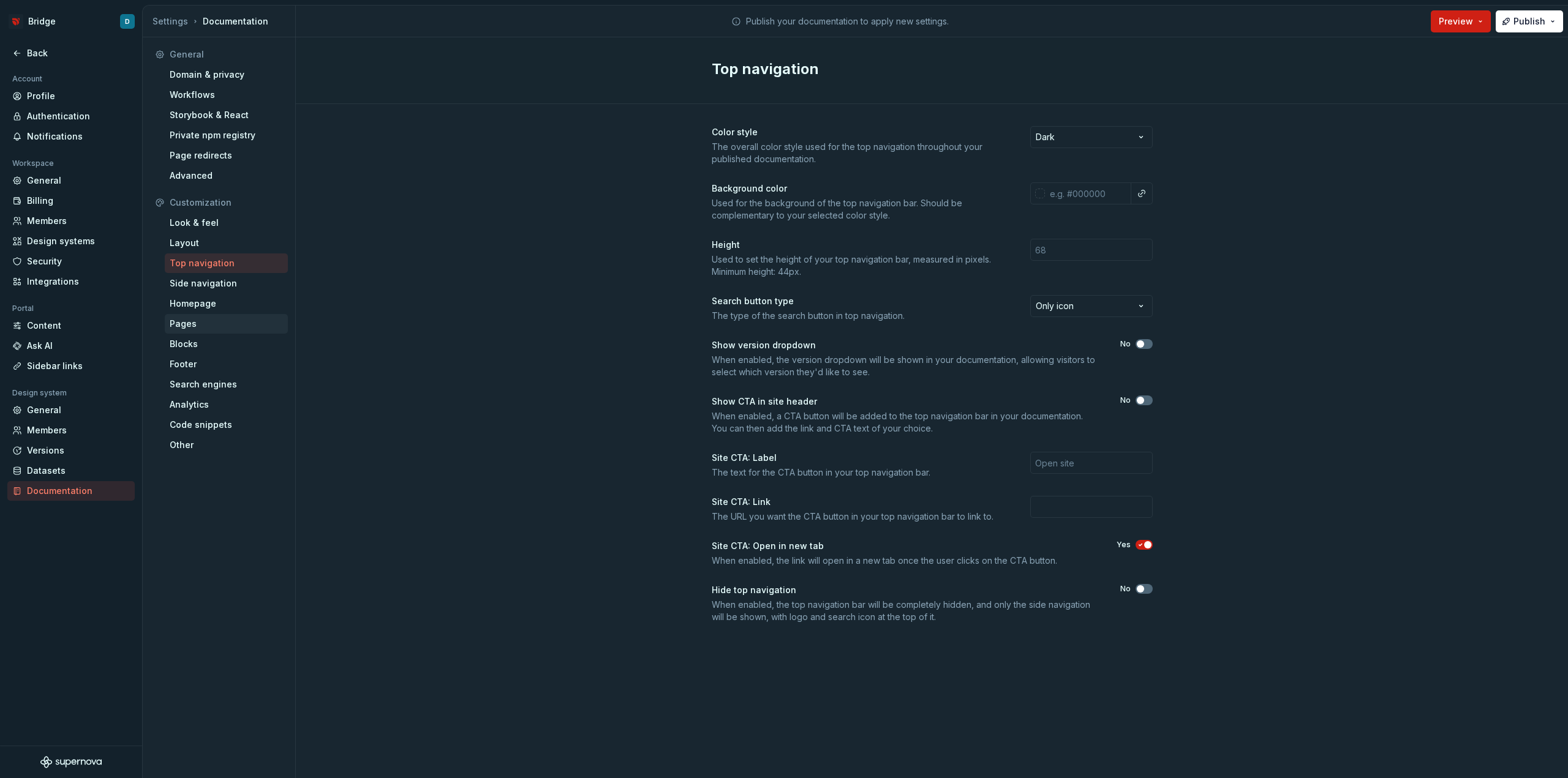
click at [217, 320] on div "Pages" at bounding box center [226, 324] width 113 height 12
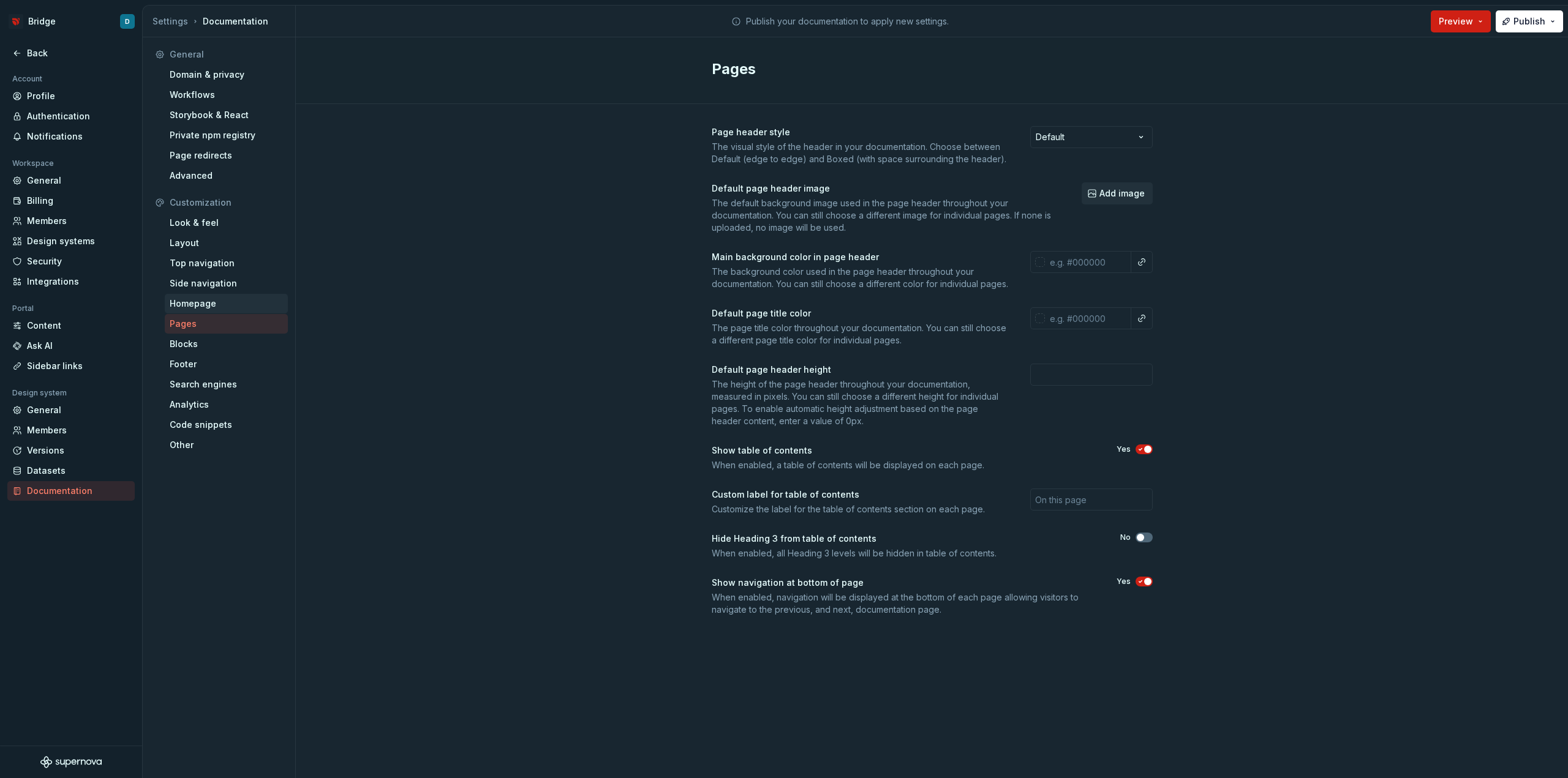
click at [234, 310] on div "Homepage" at bounding box center [226, 304] width 123 height 19
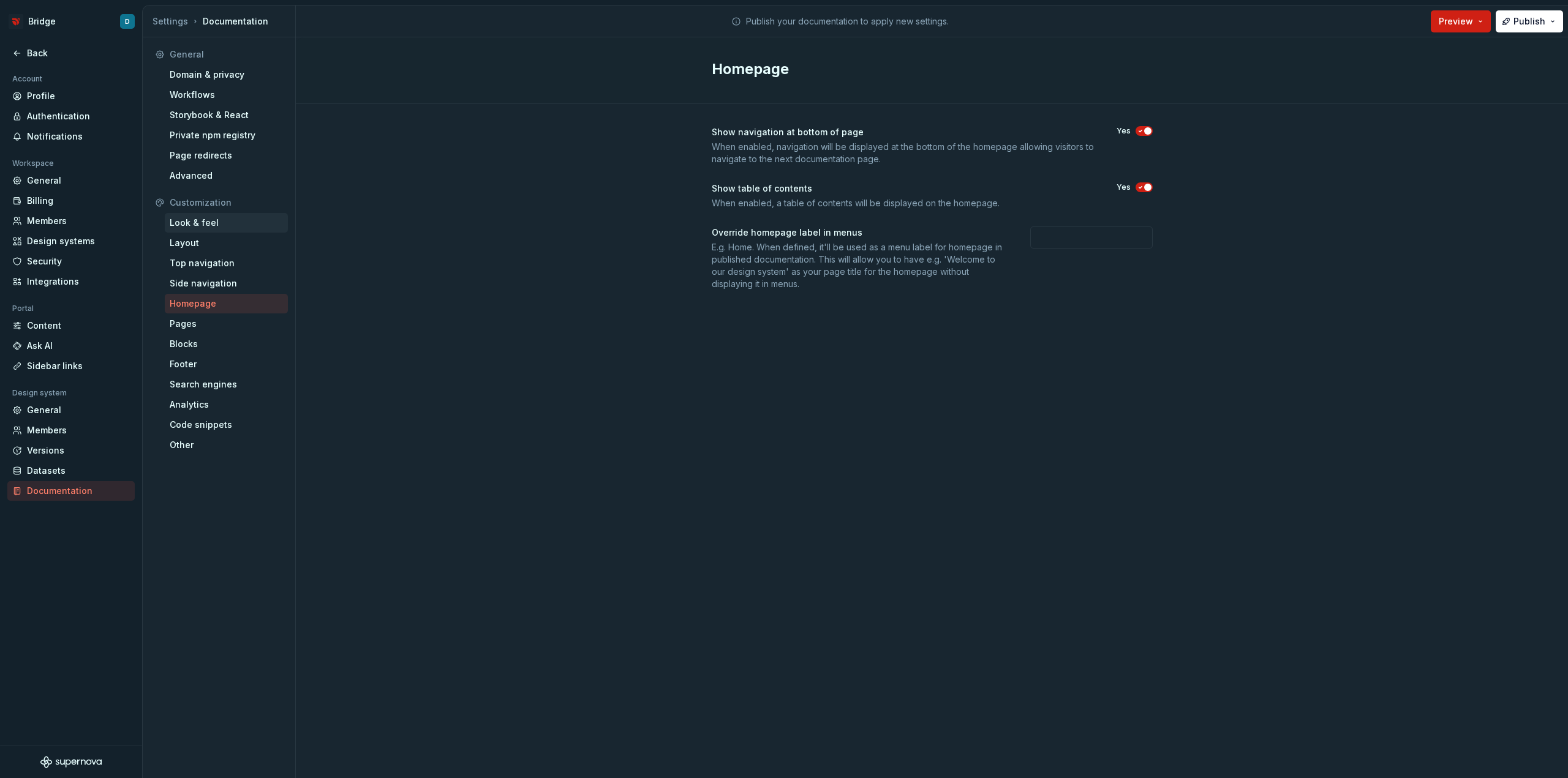
click at [264, 225] on div "Look & feel" at bounding box center [226, 222] width 113 height 12
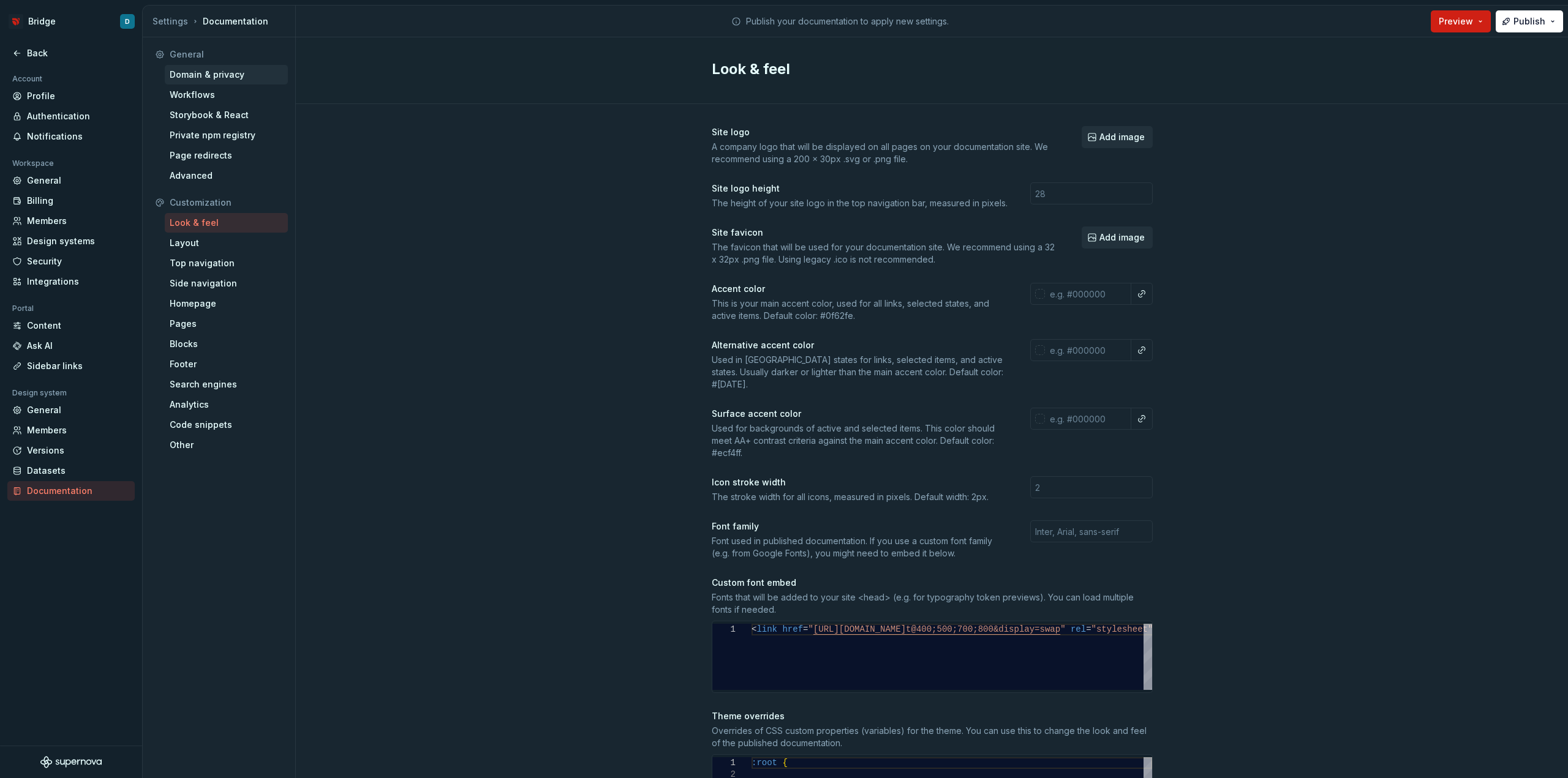
click at [218, 79] on div "Domain & privacy" at bounding box center [226, 75] width 113 height 12
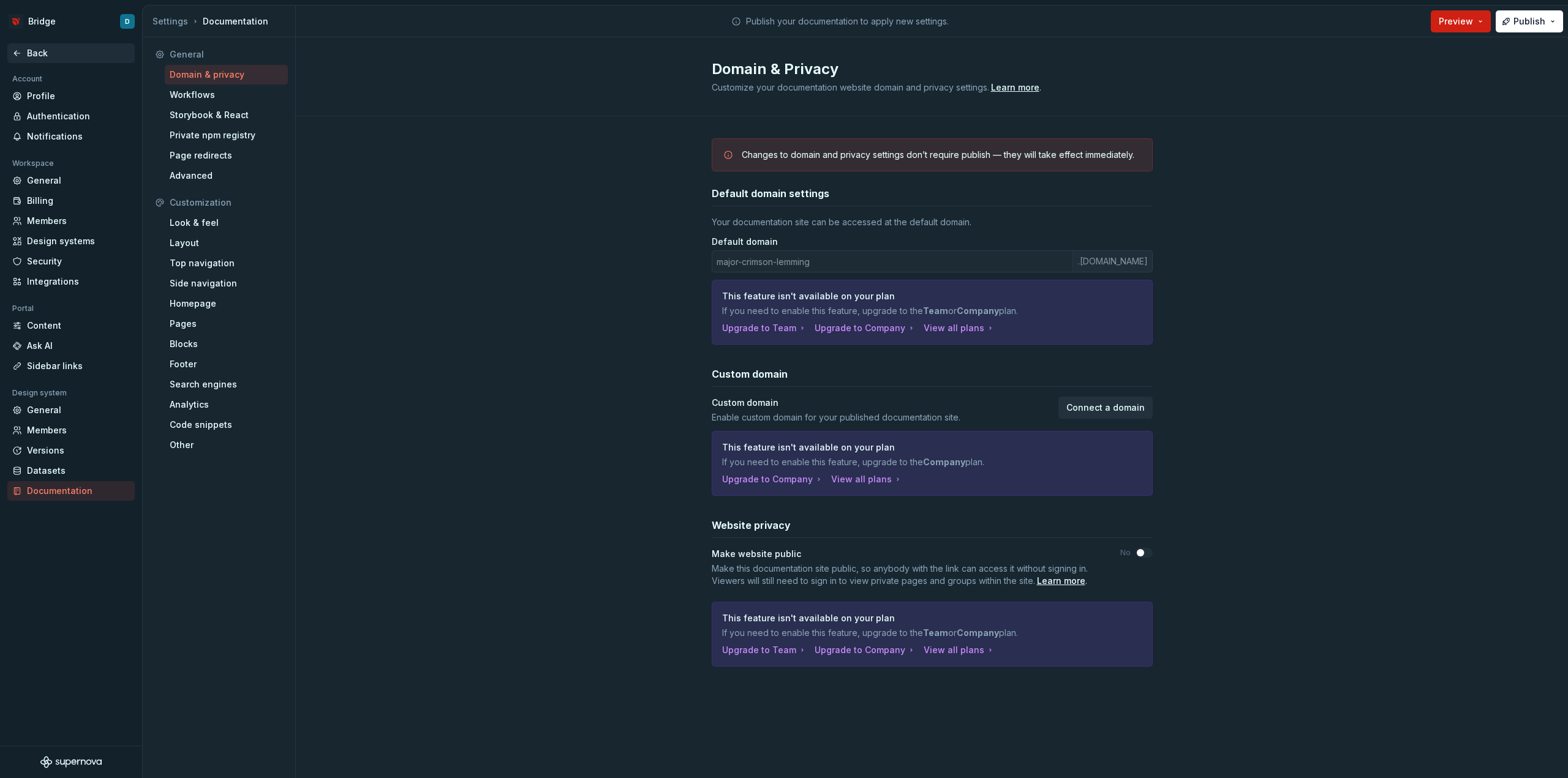
click at [59, 56] on div "Back" at bounding box center [78, 53] width 103 height 12
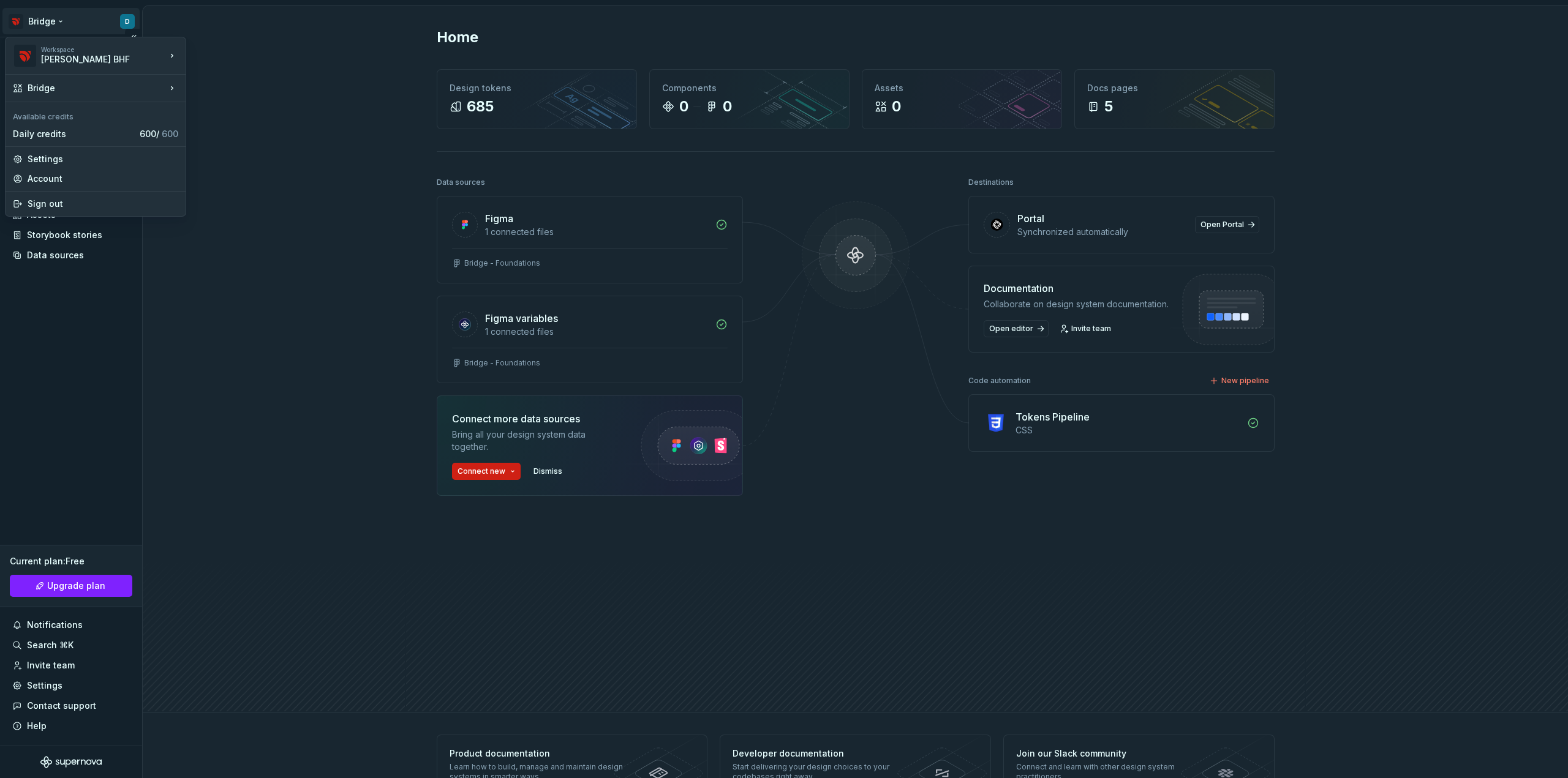
click at [95, 23] on html "Bridge D Home Documentation Analytics Code automation Design system data Design…" at bounding box center [784, 389] width 1568 height 778
click at [91, 24] on html "Bridge D Home Documentation Analytics Code automation Design system data Design…" at bounding box center [784, 389] width 1568 height 778
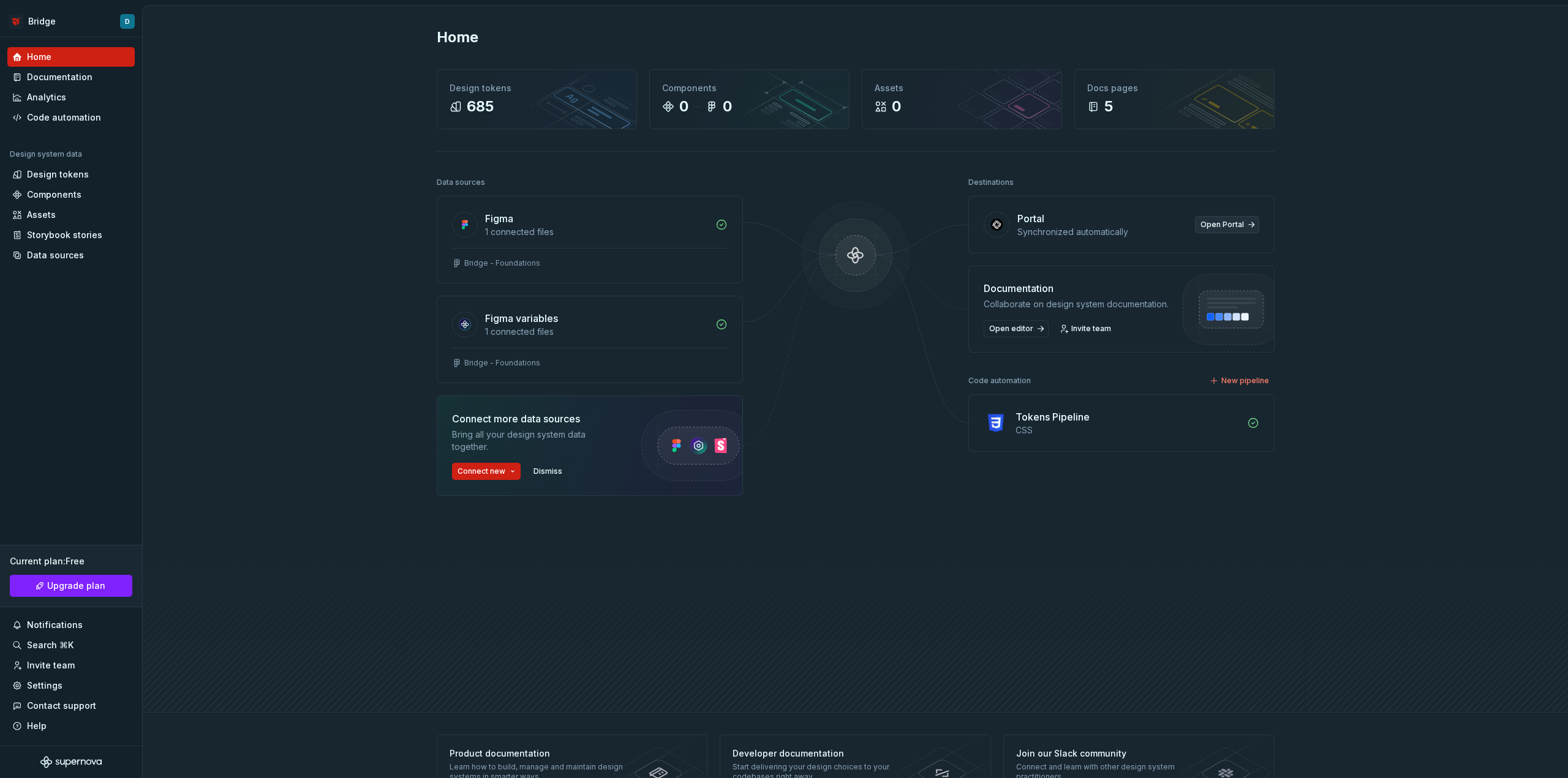
click at [1227, 225] on span "Open Portal" at bounding box center [1222, 224] width 43 height 10
